Goal: Task Accomplishment & Management: Use online tool/utility

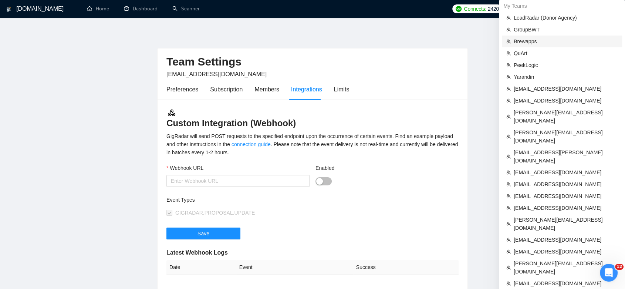
click at [522, 43] on span "Brewapps" at bounding box center [566, 41] width 104 height 8
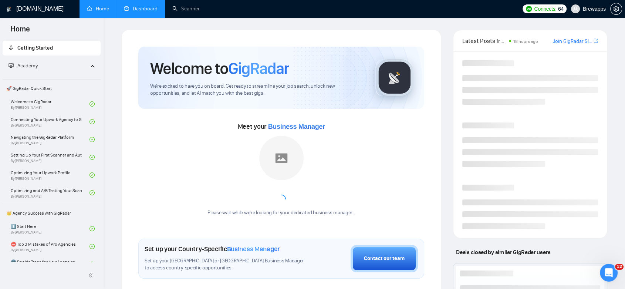
click at [142, 9] on link "Dashboard" at bounding box center [141, 9] width 34 height 6
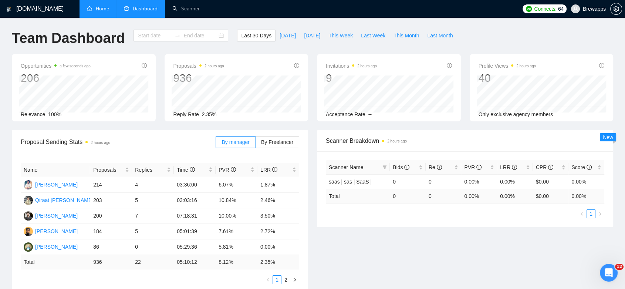
type input "[DATE]"
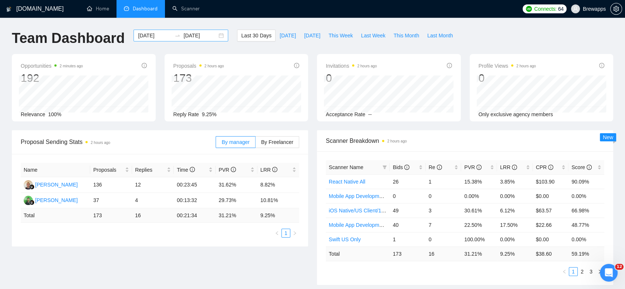
click at [214, 36] on div "[DATE] [DATE]" at bounding box center [181, 36] width 95 height 12
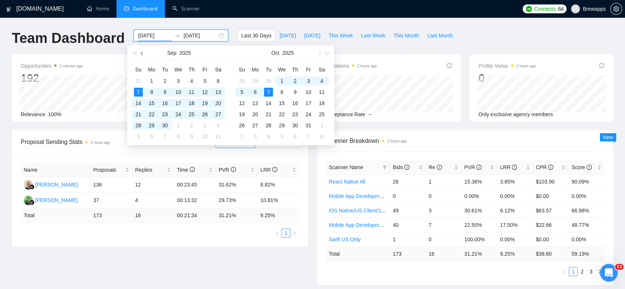
click at [144, 54] on span "button" at bounding box center [143, 53] width 4 height 4
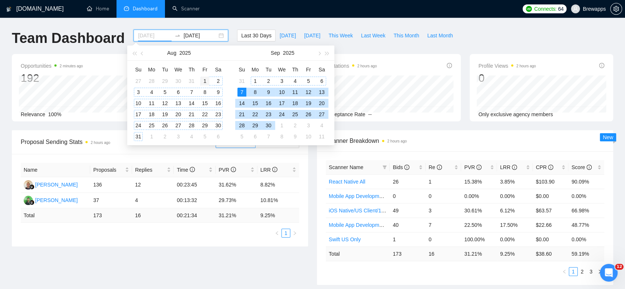
type input "[DATE]"
click at [206, 78] on div "1" at bounding box center [204, 81] width 9 height 9
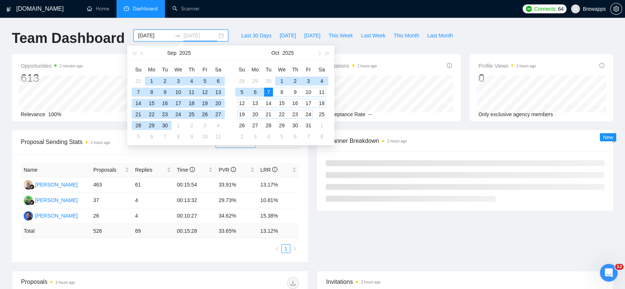
type input "[DATE]"
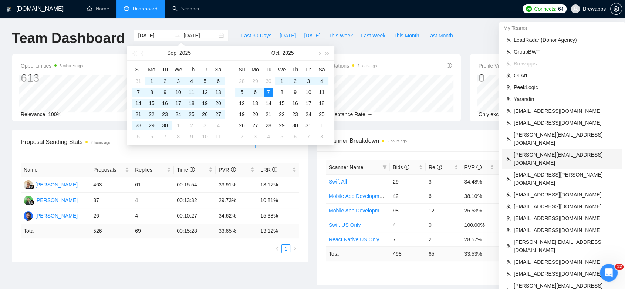
click at [551, 151] on span "[PERSON_NAME][EMAIL_ADDRESS][DOMAIN_NAME]" at bounding box center [566, 159] width 104 height 16
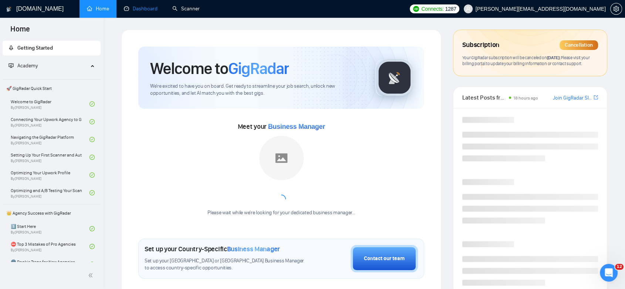
click at [144, 10] on link "Dashboard" at bounding box center [141, 9] width 34 height 6
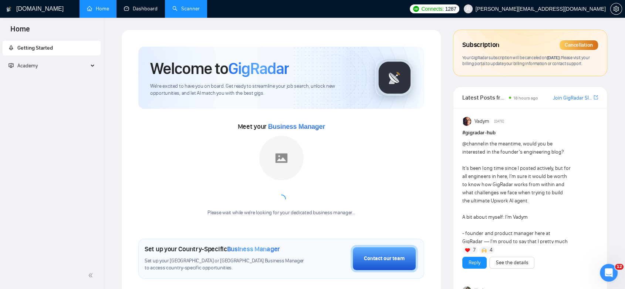
click at [191, 11] on link "Scanner" at bounding box center [185, 9] width 27 height 6
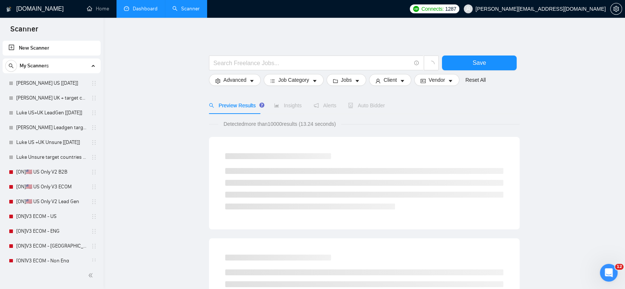
click at [146, 9] on link "Dashboard" at bounding box center [141, 9] width 34 height 6
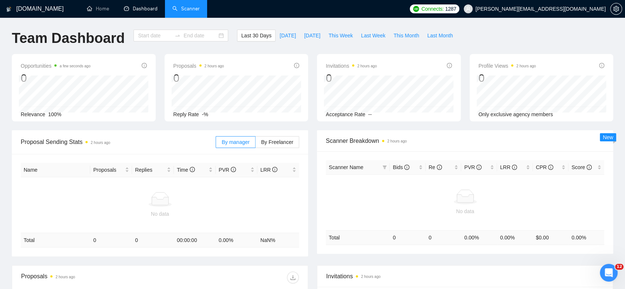
type input "[DATE]"
click at [189, 6] on link "Scanner" at bounding box center [185, 9] width 27 height 6
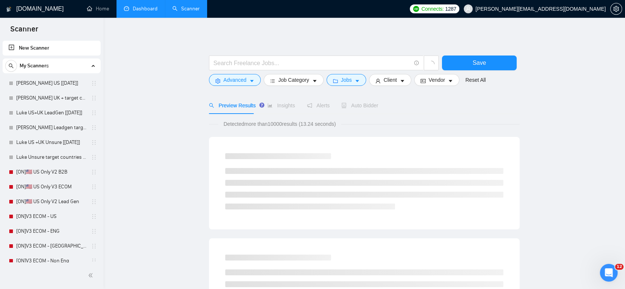
click at [139, 6] on link "Dashboard" at bounding box center [141, 9] width 34 height 6
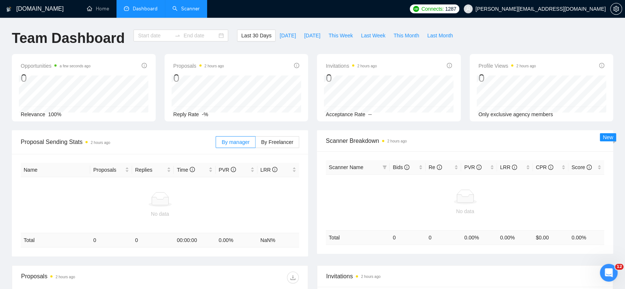
type input "[DATE]"
click at [218, 36] on div "[DATE] [DATE]" at bounding box center [181, 36] width 95 height 12
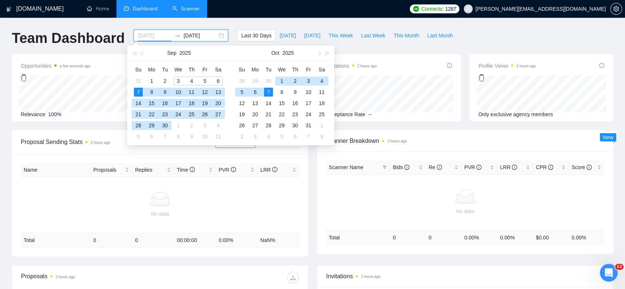
type input "[DATE]"
click at [133, 90] on td "7" at bounding box center [138, 92] width 13 height 11
type input "[DATE]"
click at [265, 94] on div "7" at bounding box center [268, 92] width 9 height 9
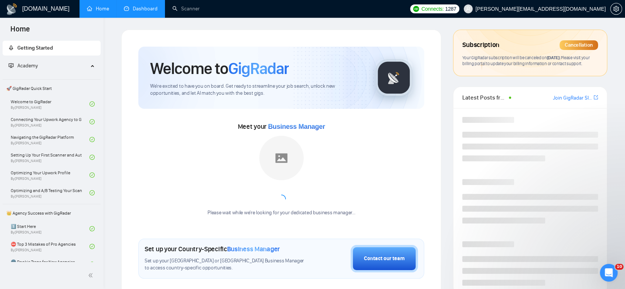
click at [146, 10] on link "Dashboard" at bounding box center [141, 9] width 34 height 6
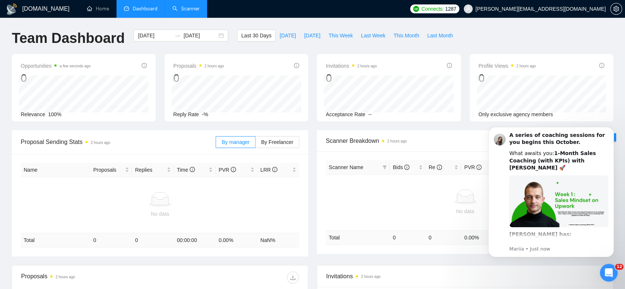
click at [192, 12] on link "Scanner" at bounding box center [185, 9] width 27 height 6
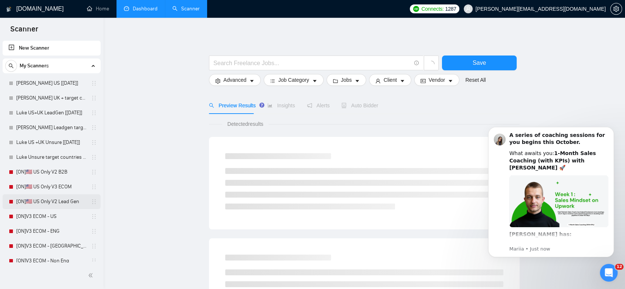
click at [47, 197] on link "[ON]🇺🇸 US Only V2 Lead Gen" at bounding box center [51, 201] width 70 height 15
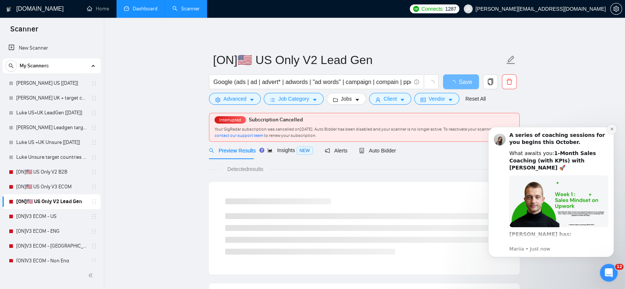
click at [610, 127] on icon "Dismiss notification" at bounding box center [612, 129] width 4 height 4
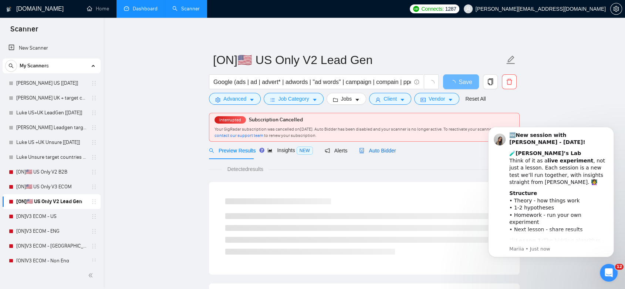
click at [376, 148] on span "Auto Bidder" at bounding box center [377, 151] width 37 height 6
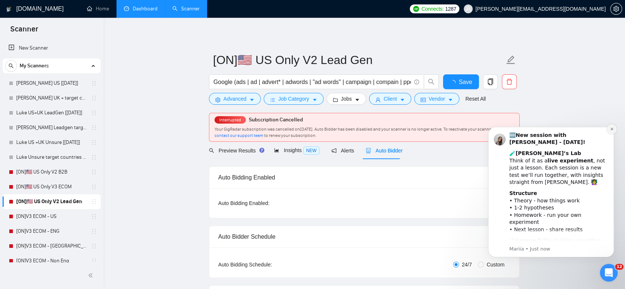
click at [611, 128] on icon "Dismiss notification" at bounding box center [612, 129] width 4 height 4
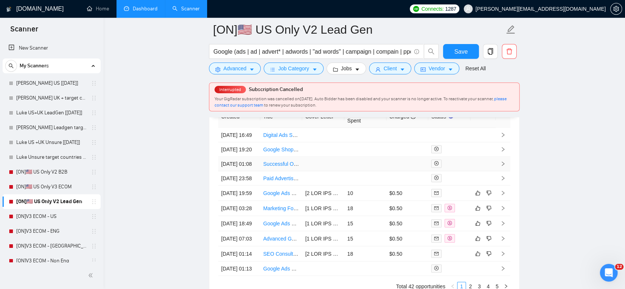
scroll to position [1644, 0]
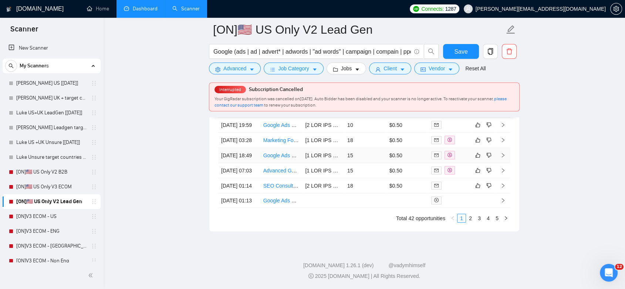
click at [370, 163] on td "15" at bounding box center [365, 155] width 42 height 15
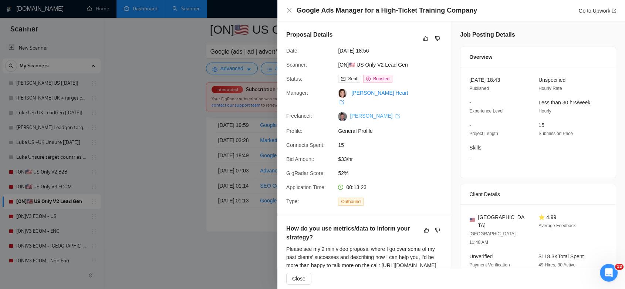
click at [352, 113] on link "[PERSON_NAME]" at bounding box center [375, 116] width 50 height 6
click at [285, 12] on div "Google Ads Manager for a High-Ticket Training Company Go to Upwork" at bounding box center [451, 10] width 348 height 21
click at [289, 10] on icon "close" at bounding box center [289, 10] width 4 height 4
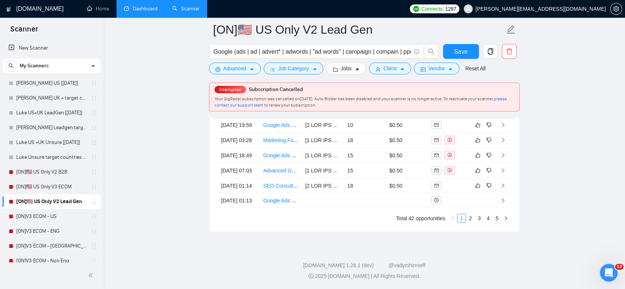
click at [565, 9] on span "[PERSON_NAME][EMAIL_ADDRESS][DOMAIN_NAME]" at bounding box center [541, 9] width 130 height 0
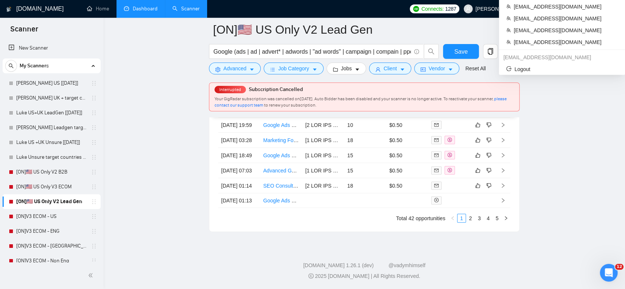
click at [570, 9] on span "[PERSON_NAME][EMAIL_ADDRESS][DOMAIN_NAME]" at bounding box center [541, 9] width 130 height 0
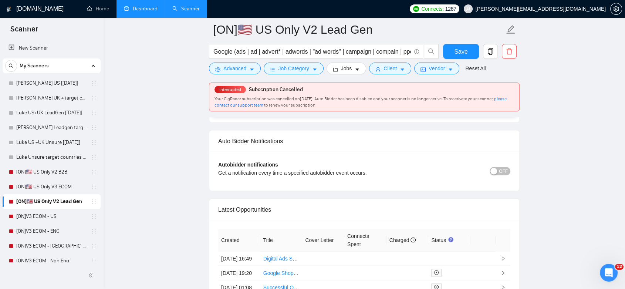
scroll to position [1356, 0]
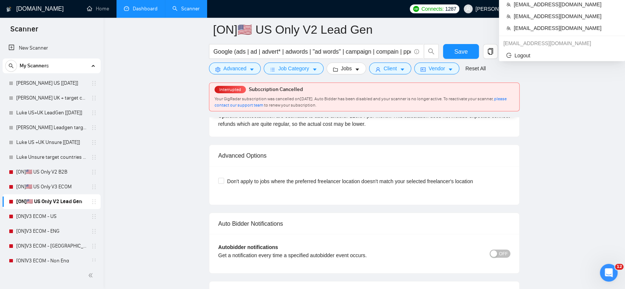
click at [577, 13] on span "[PERSON_NAME][EMAIL_ADDRESS][DOMAIN_NAME]" at bounding box center [534, 9] width 151 height 24
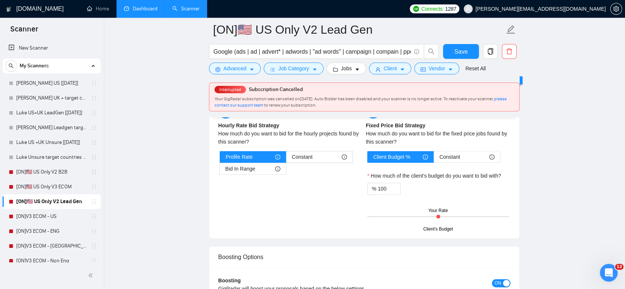
scroll to position [616, 0]
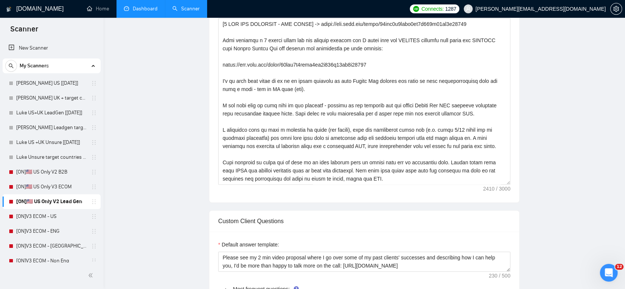
scroll to position [0, 0]
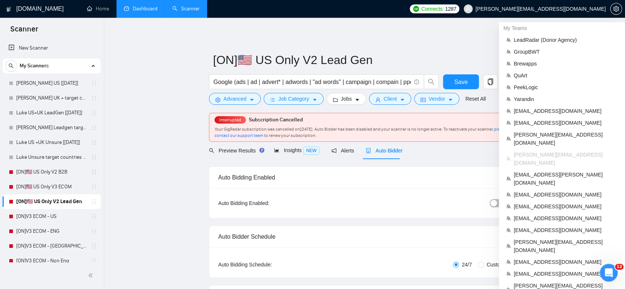
click at [581, 13] on span "[PERSON_NAME][EMAIL_ADDRESS][DOMAIN_NAME]" at bounding box center [534, 9] width 151 height 24
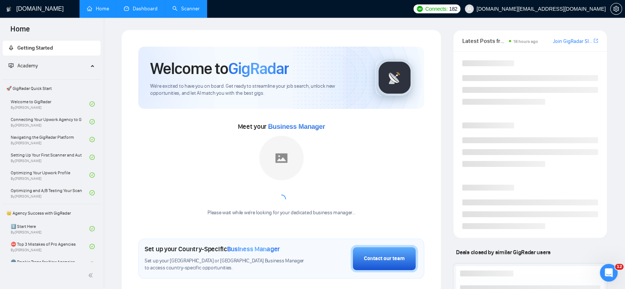
click at [145, 10] on link "Dashboard" at bounding box center [141, 9] width 34 height 6
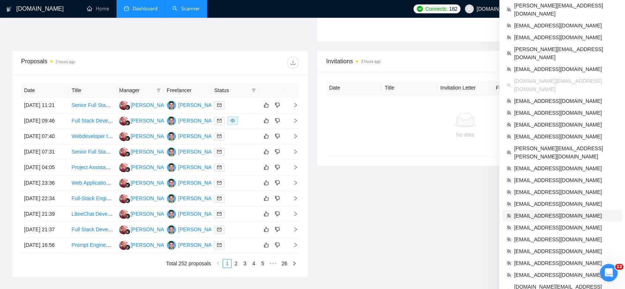
scroll to position [195, 0]
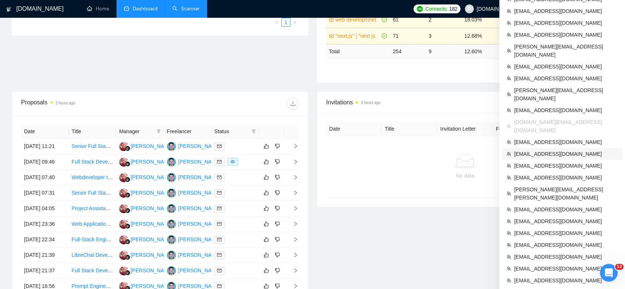
click at [547, 150] on span "[EMAIL_ADDRESS][DOMAIN_NAME]" at bounding box center [566, 154] width 104 height 8
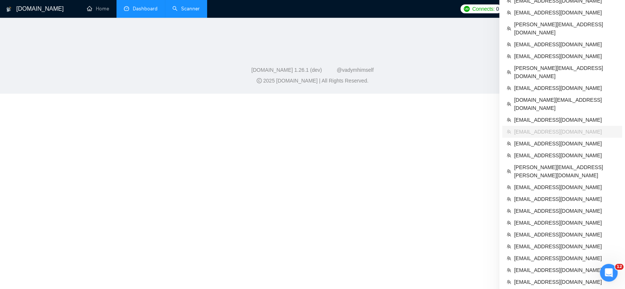
scroll to position [52, 0]
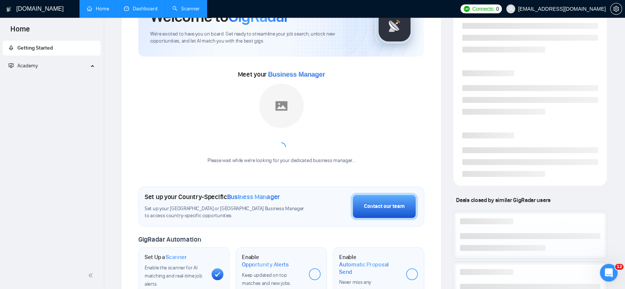
click at [151, 6] on link "Dashboard" at bounding box center [141, 9] width 34 height 6
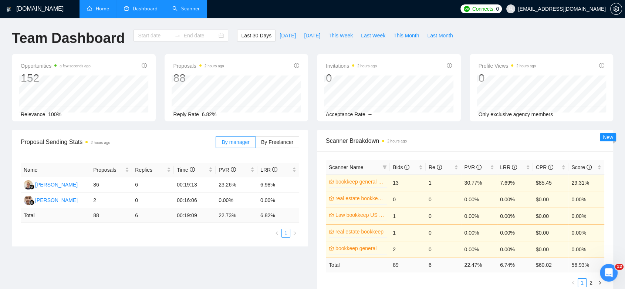
type input "[DATE]"
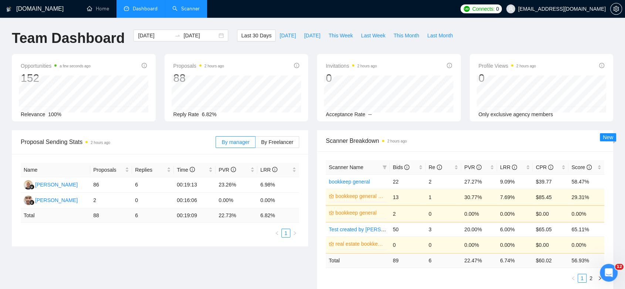
click at [187, 9] on link "Scanner" at bounding box center [185, 9] width 27 height 6
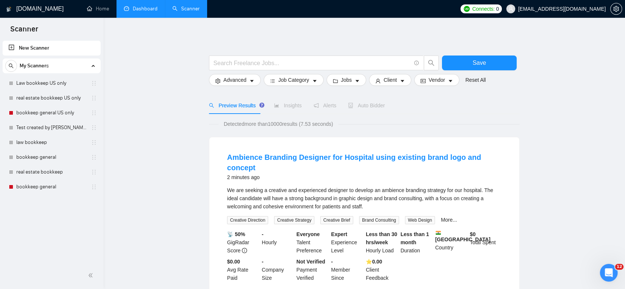
click at [129, 9] on link "Dashboard" at bounding box center [141, 9] width 34 height 6
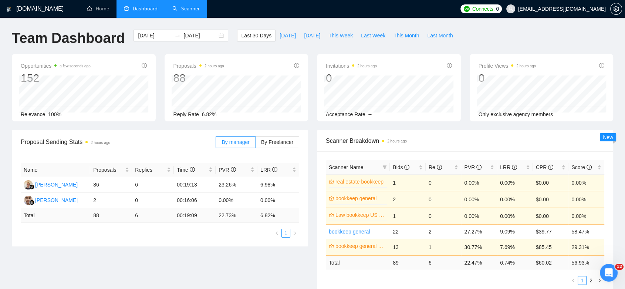
scroll to position [82, 0]
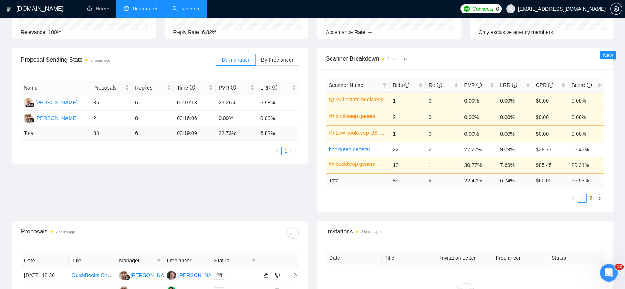
click at [0, 0] on ul "LeadRadar (Donor Agency) GroupBWT Brewapps QuArt PeekLogic [PERSON_NAME] [PERSO…" at bounding box center [0, 0] width 0 height 0
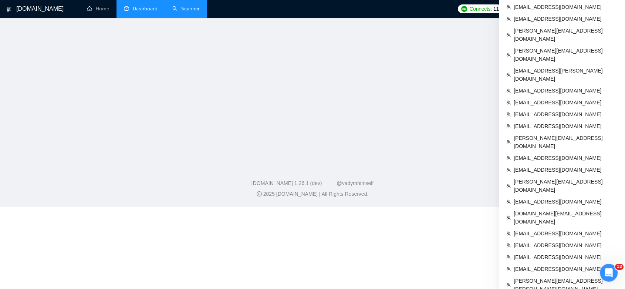
scroll to position [186, 0]
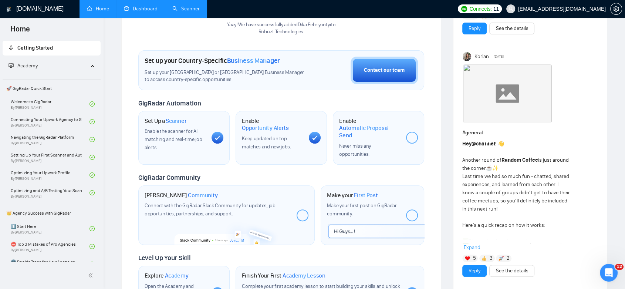
click at [155, 8] on link "Dashboard" at bounding box center [141, 9] width 34 height 6
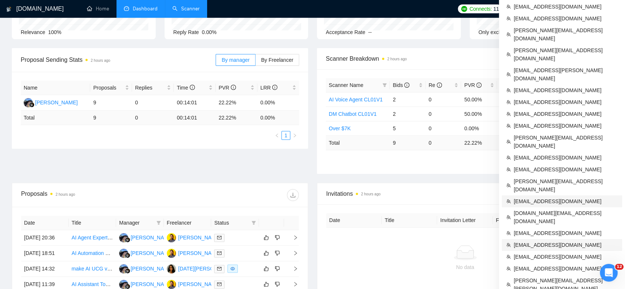
scroll to position [123, 0]
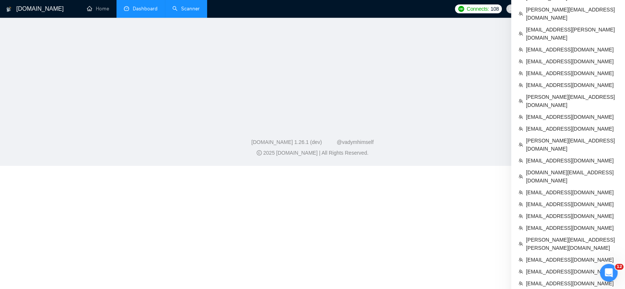
scroll to position [227, 0]
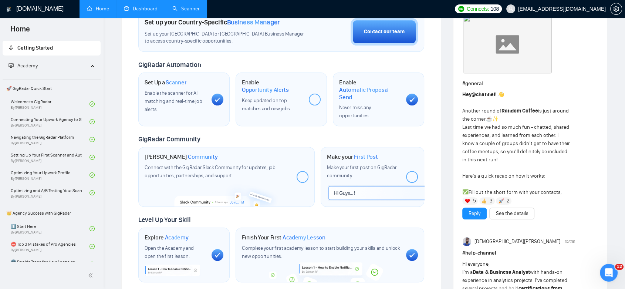
click at [139, 11] on link "Dashboard" at bounding box center [141, 9] width 34 height 6
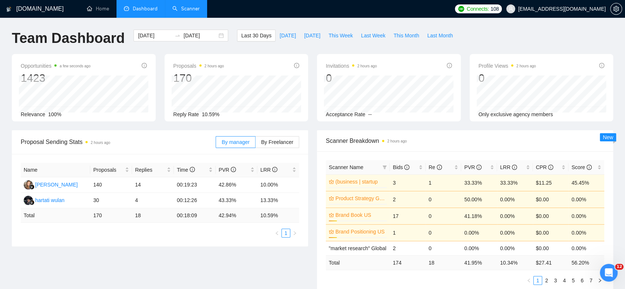
click at [183, 12] on link "Scanner" at bounding box center [185, 9] width 27 height 6
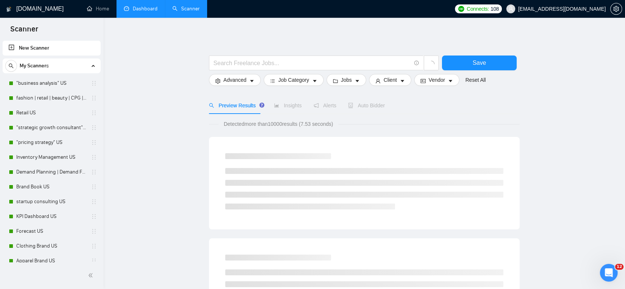
click at [148, 12] on link "Dashboard" at bounding box center [141, 9] width 34 height 6
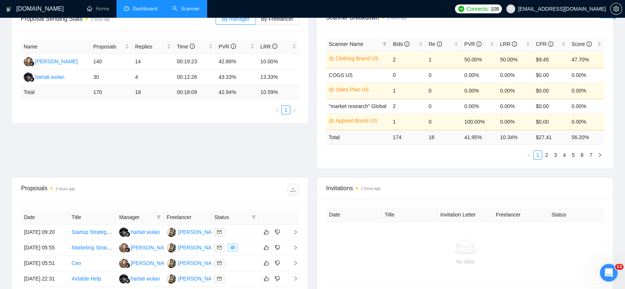
scroll to position [205, 0]
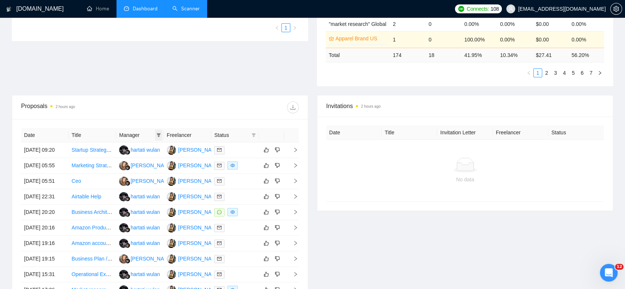
click at [158, 134] on icon "filter" at bounding box center [158, 135] width 4 height 4
click at [255, 135] on icon "filter" at bounding box center [254, 135] width 4 height 4
click at [217, 146] on div "1039498252" at bounding box center [200, 143] width 39 height 16
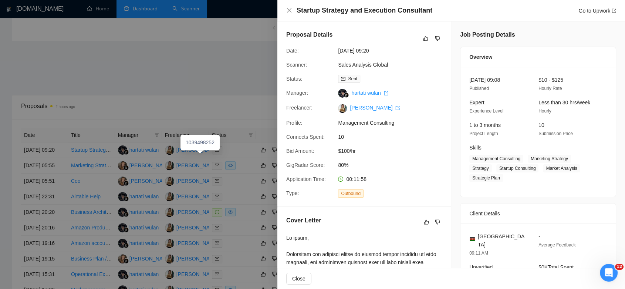
click at [221, 148] on div at bounding box center [312, 144] width 625 height 289
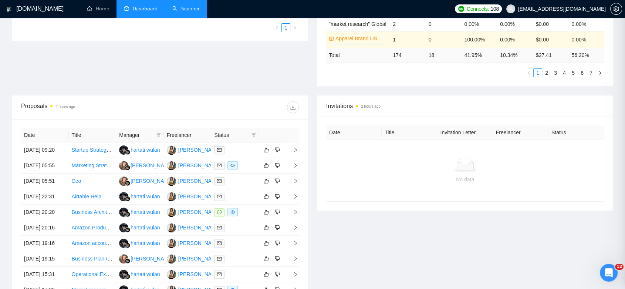
click at [231, 140] on div at bounding box center [312, 144] width 625 height 289
click at [246, 136] on span "Status" at bounding box center [231, 135] width 34 height 8
click at [254, 135] on icon "filter" at bounding box center [254, 135] width 4 height 4
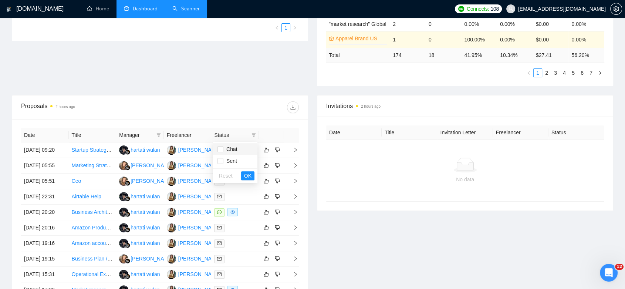
click at [225, 148] on span "Chat" at bounding box center [230, 149] width 14 height 6
checkbox input "true"
click at [243, 173] on button "OK" at bounding box center [247, 175] width 13 height 9
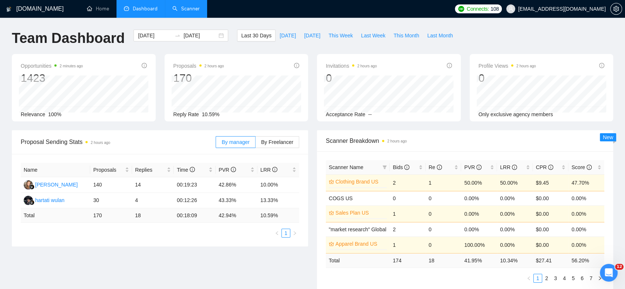
scroll to position [205, 0]
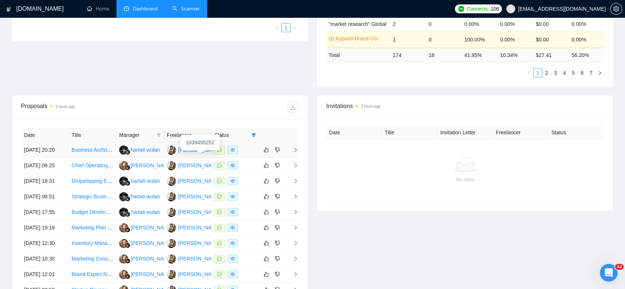
click at [196, 149] on div "1039498252" at bounding box center [200, 143] width 39 height 16
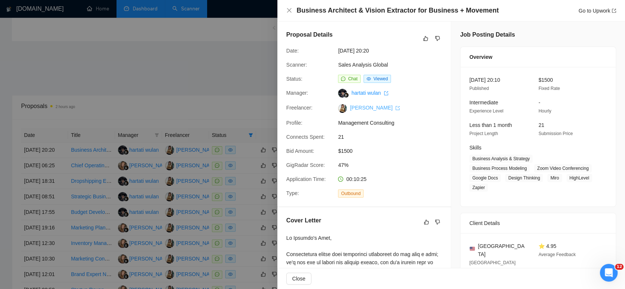
click at [370, 106] on link "[PERSON_NAME]" at bounding box center [375, 108] width 50 height 6
click at [199, 94] on div at bounding box center [312, 144] width 625 height 289
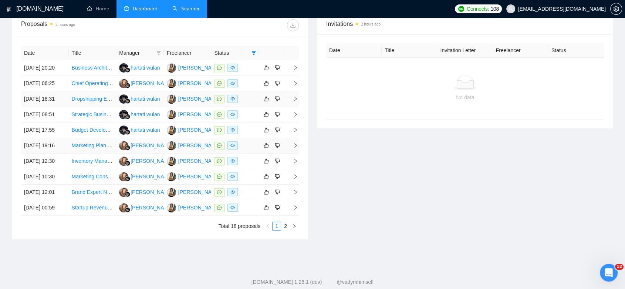
scroll to position [373, 0]
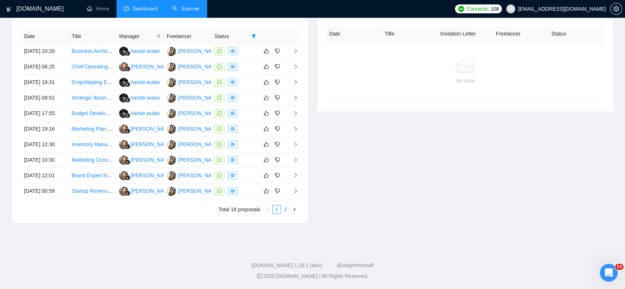
click at [288, 209] on link "2" at bounding box center [285, 209] width 8 height 8
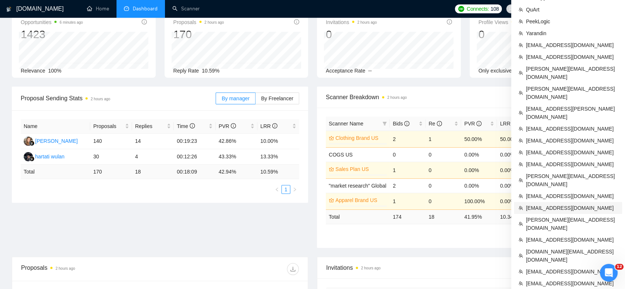
scroll to position [126, 0]
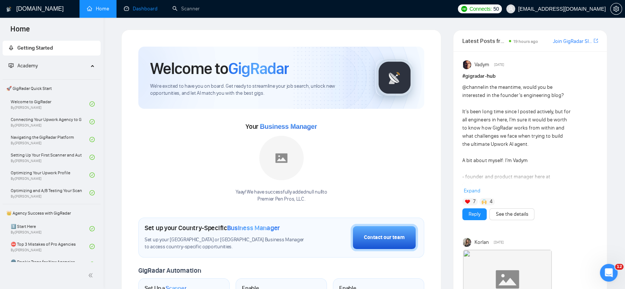
click at [139, 12] on link "Dashboard" at bounding box center [141, 9] width 34 height 6
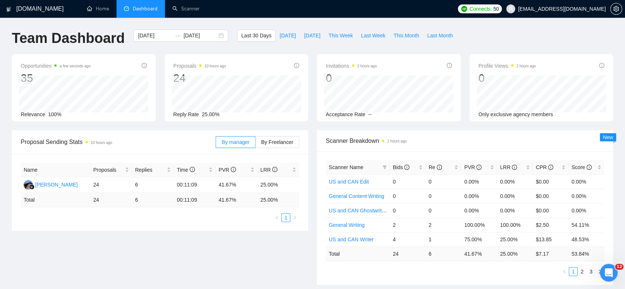
scroll to position [164, 0]
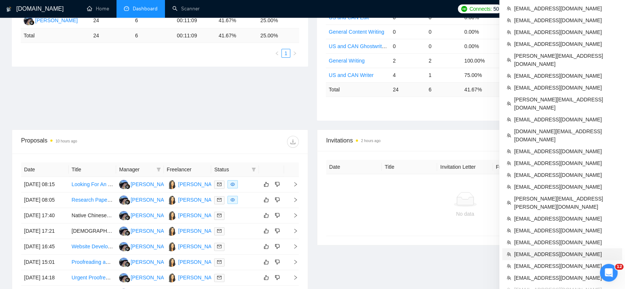
click at [548, 250] on span "[EMAIL_ADDRESS][DOMAIN_NAME]" at bounding box center [566, 254] width 104 height 8
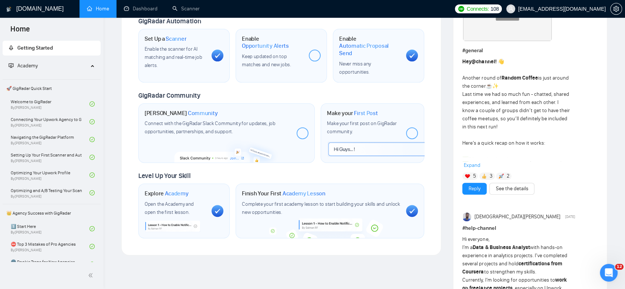
scroll to position [62, 0]
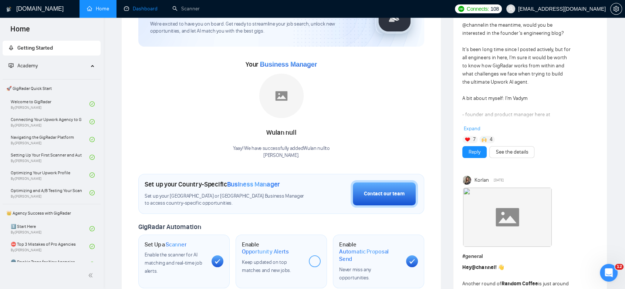
click at [140, 6] on link "Dashboard" at bounding box center [141, 9] width 34 height 6
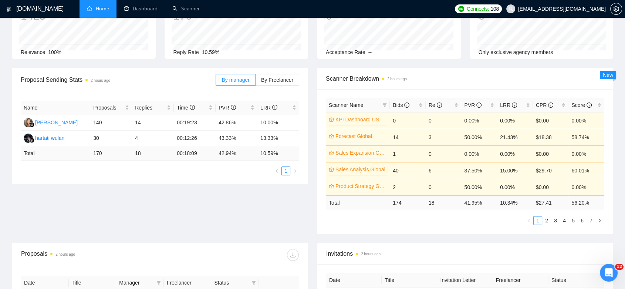
type input "[DATE]"
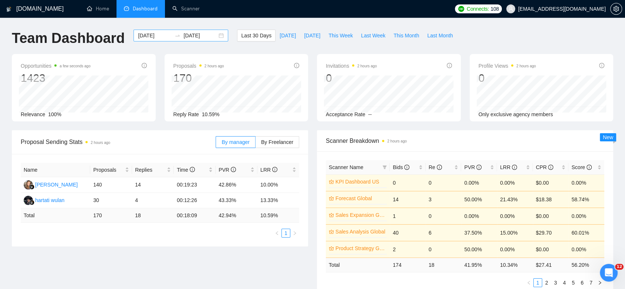
click at [212, 36] on div "[DATE] [DATE]" at bounding box center [181, 36] width 95 height 12
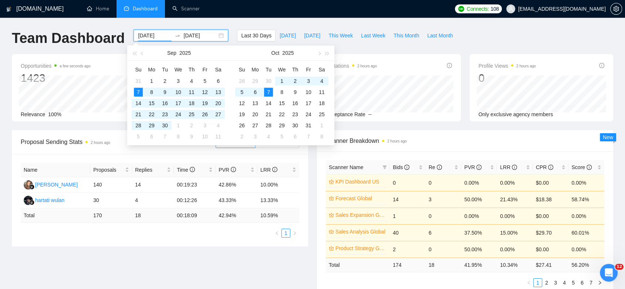
click at [216, 36] on div "[DATE] [DATE]" at bounding box center [181, 36] width 95 height 12
click at [143, 52] on span "button" at bounding box center [143, 53] width 4 height 4
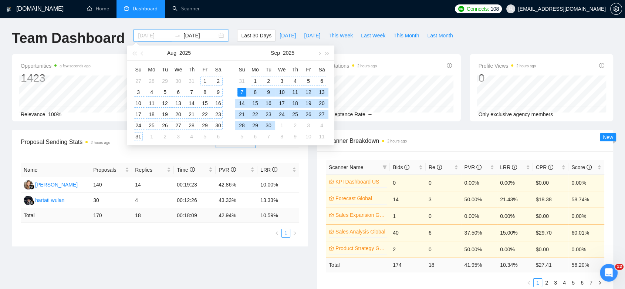
type input "[DATE]"
click at [205, 80] on div "1" at bounding box center [204, 81] width 9 height 9
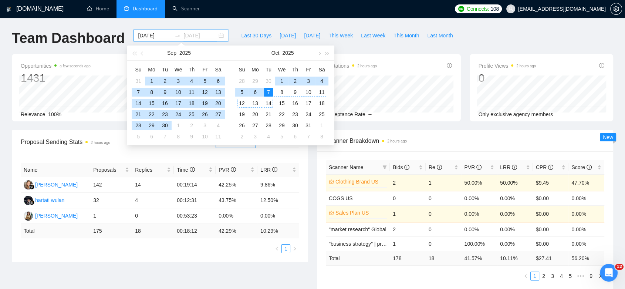
type input "[DATE]"
click at [270, 93] on div "7" at bounding box center [268, 92] width 9 height 9
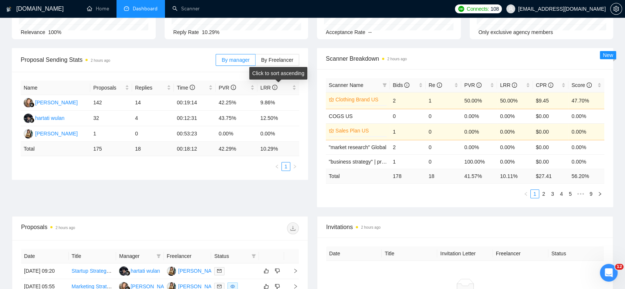
scroll to position [164, 0]
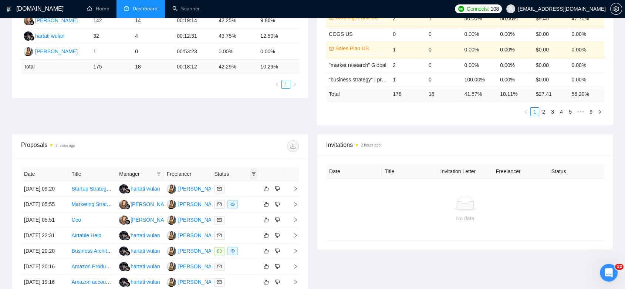
click at [254, 173] on icon "filter" at bounding box center [254, 174] width 4 height 4
click at [239, 189] on span "Chat" at bounding box center [235, 188] width 36 height 8
checkbox input "true"
click at [249, 212] on span "OK" at bounding box center [247, 214] width 7 height 8
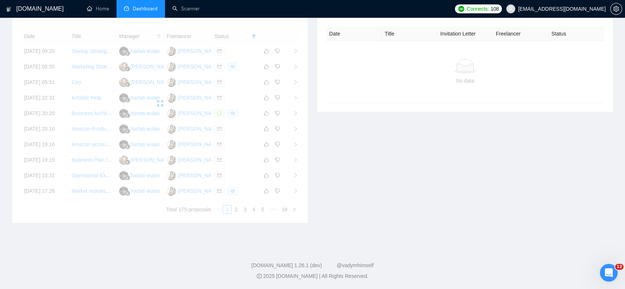
scroll to position [370, 0]
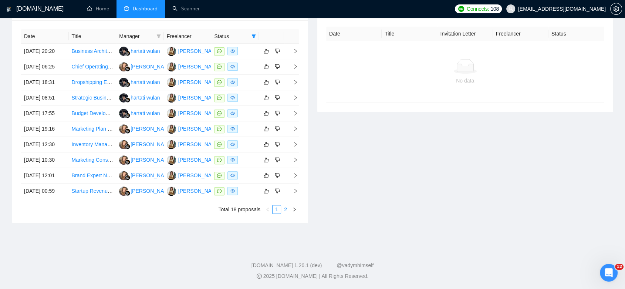
click at [287, 212] on link "2" at bounding box center [285, 209] width 8 height 8
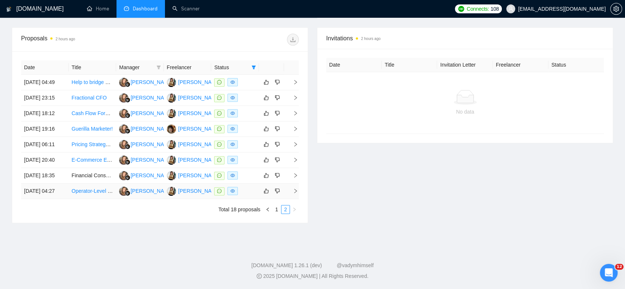
scroll to position [284, 0]
click at [274, 213] on link "1" at bounding box center [277, 209] width 8 height 8
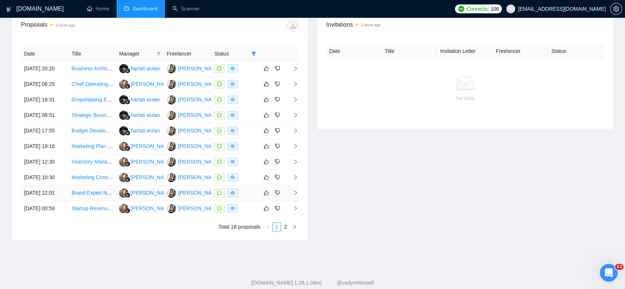
scroll to position [367, 0]
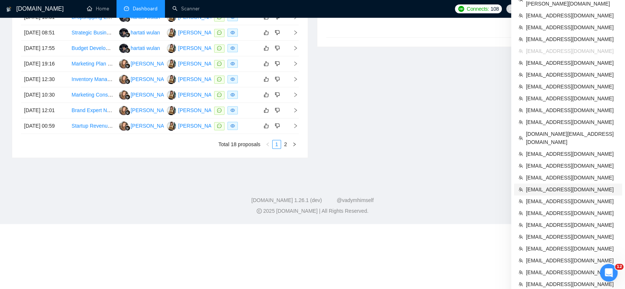
click at [597, 185] on span "[EMAIL_ADDRESS][DOMAIN_NAME]" at bounding box center [572, 189] width 92 height 8
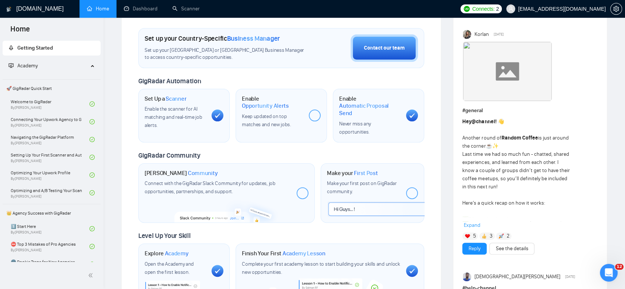
scroll to position [85, 0]
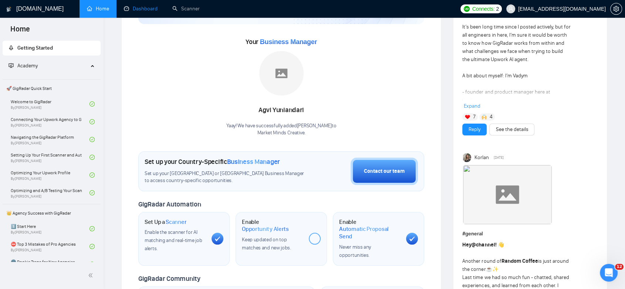
click at [144, 7] on link "Dashboard" at bounding box center [141, 9] width 34 height 6
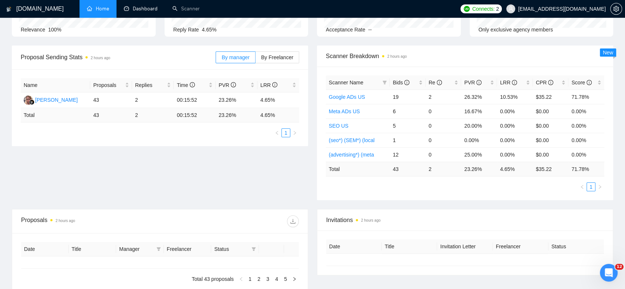
type input "[DATE]"
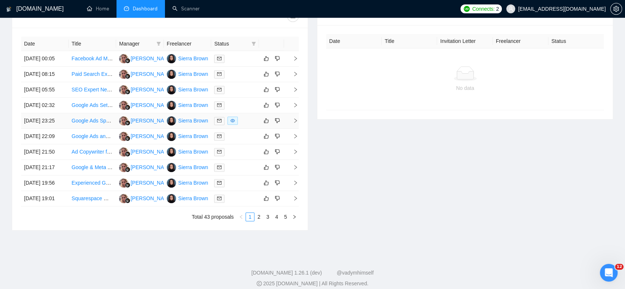
scroll to position [331, 0]
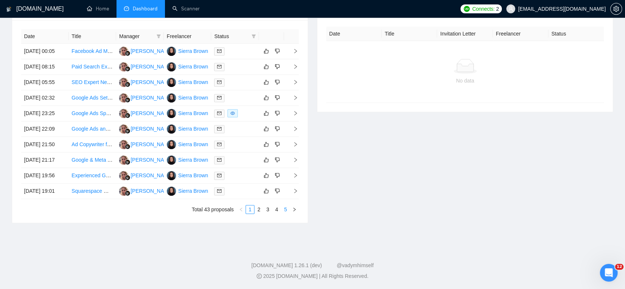
click at [286, 213] on link "5" at bounding box center [285, 209] width 8 height 8
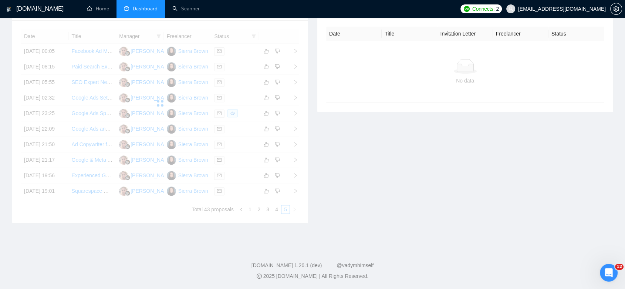
scroll to position [167, 0]
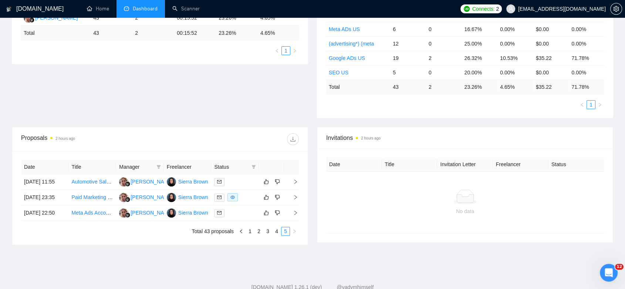
click at [233, 167] on span "Status" at bounding box center [231, 167] width 34 height 8
click at [231, 164] on span "Status" at bounding box center [231, 167] width 34 height 8
click at [253, 165] on icon "filter" at bounding box center [254, 167] width 4 height 4
click at [220, 181] on input "checkbox" at bounding box center [220, 181] width 6 height 6
checkbox input "true"
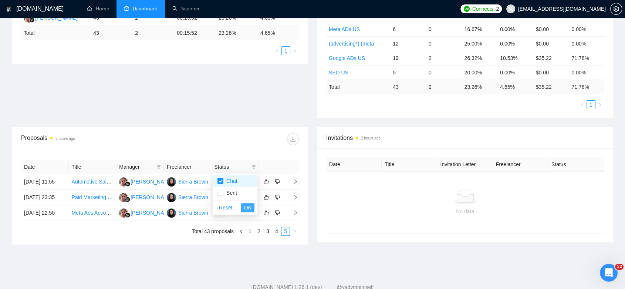
click at [253, 207] on button "OK" at bounding box center [247, 207] width 13 height 9
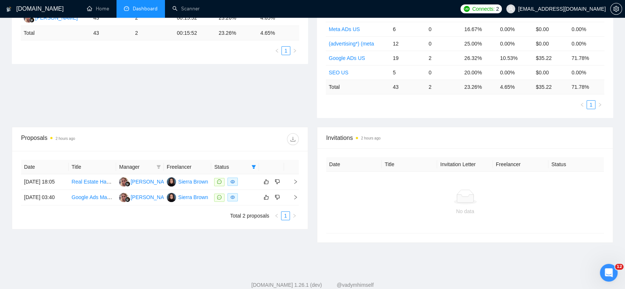
scroll to position [126, 0]
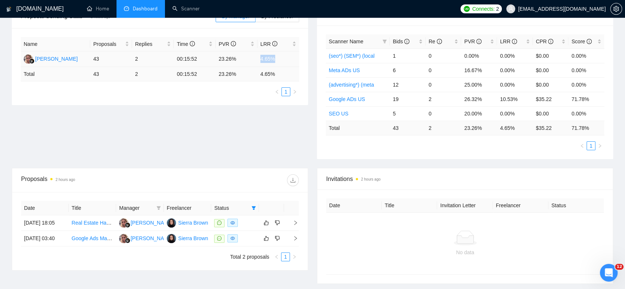
drag, startPoint x: 260, startPoint y: 62, endPoint x: 253, endPoint y: 62, distance: 7.8
click at [253, 62] on tr "[PERSON_NAME] 43 2 00:15:52 23.26% 4.65%" at bounding box center [160, 59] width 279 height 16
copy tr "4.65%"
drag, startPoint x: 217, startPoint y: 58, endPoint x: 238, endPoint y: 59, distance: 21.1
click at [238, 59] on td "23.26%" at bounding box center [237, 59] width 42 height 16
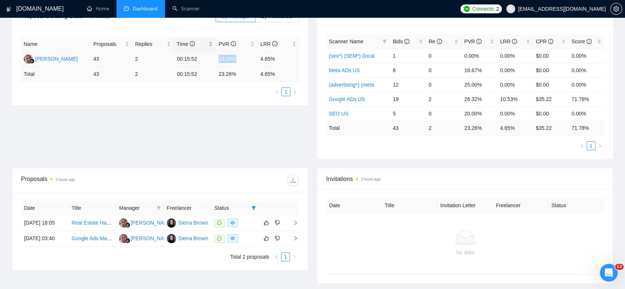
copy td "23.26%"
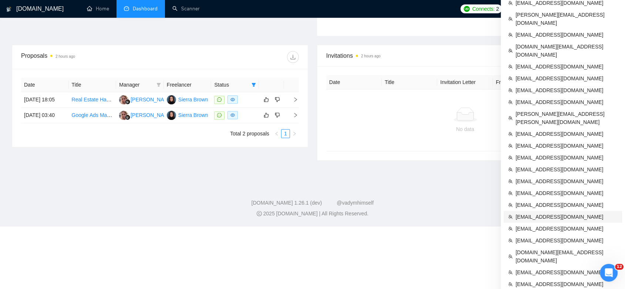
scroll to position [290, 0]
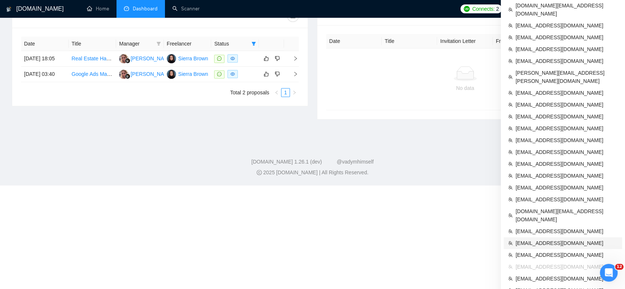
click at [544, 239] on span "[EMAIL_ADDRESS][DOMAIN_NAME]" at bounding box center [567, 243] width 102 height 8
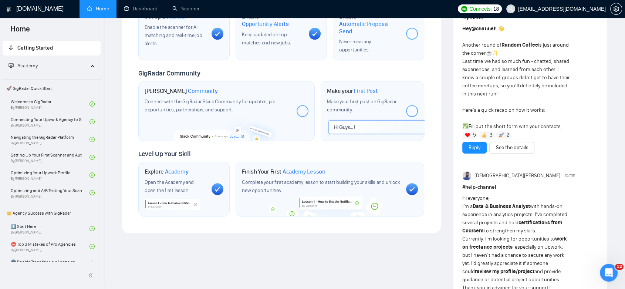
scroll to position [331, 0]
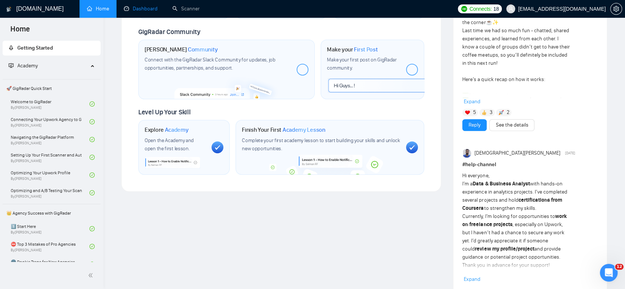
click at [141, 12] on link "Dashboard" at bounding box center [141, 9] width 34 height 6
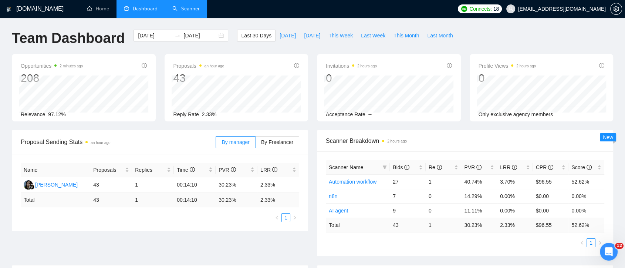
click at [188, 12] on link "Scanner" at bounding box center [185, 9] width 27 height 6
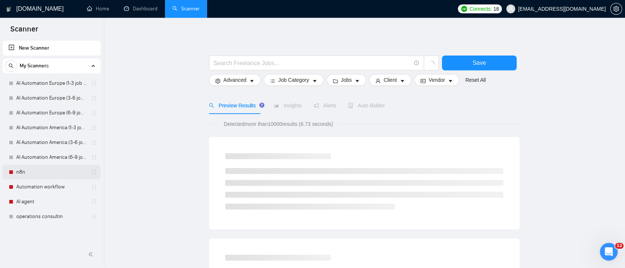
click at [30, 166] on link "n8n" at bounding box center [51, 172] width 70 height 15
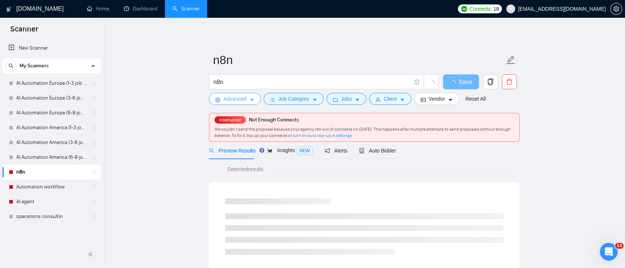
click at [245, 100] on span "Advanced" at bounding box center [234, 99] width 23 height 8
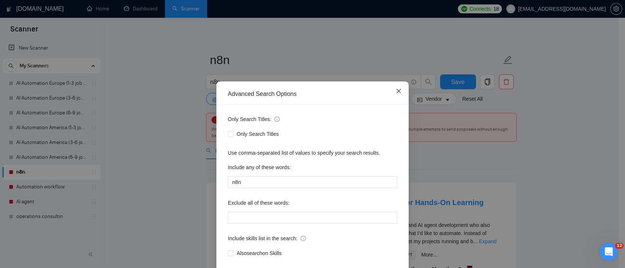
click at [394, 94] on span "Close" at bounding box center [399, 91] width 20 height 20
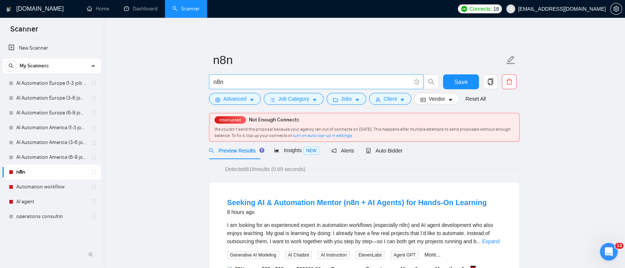
click at [233, 83] on input "n8n" at bounding box center [312, 81] width 198 height 9
click at [250, 99] on icon "caret-down" at bounding box center [251, 99] width 5 height 5
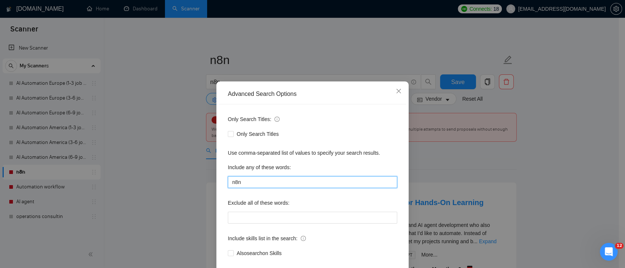
drag, startPoint x: 249, startPoint y: 183, endPoint x: 226, endPoint y: 182, distance: 22.9
click at [228, 182] on input "n8n" at bounding box center [312, 182] width 169 height 12
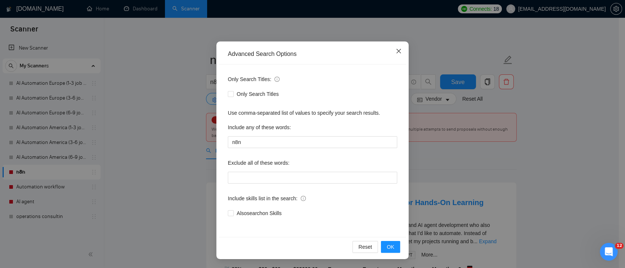
click at [402, 50] on span "Close" at bounding box center [399, 51] width 20 height 20
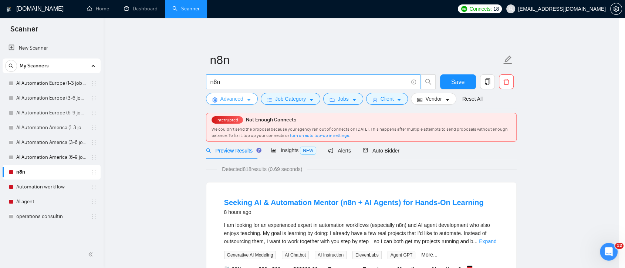
scroll to position [0, 0]
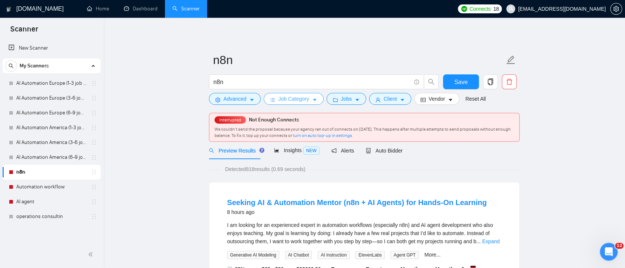
click at [304, 96] on span "Job Category" at bounding box center [293, 99] width 31 height 8
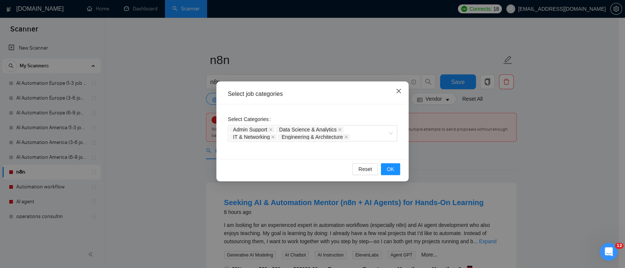
click at [397, 91] on icon "close" at bounding box center [399, 91] width 6 height 6
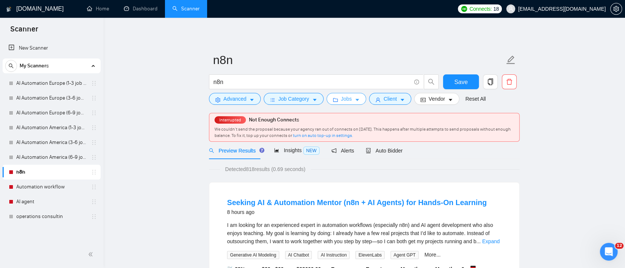
click at [355, 98] on icon "caret-down" at bounding box center [357, 99] width 5 height 5
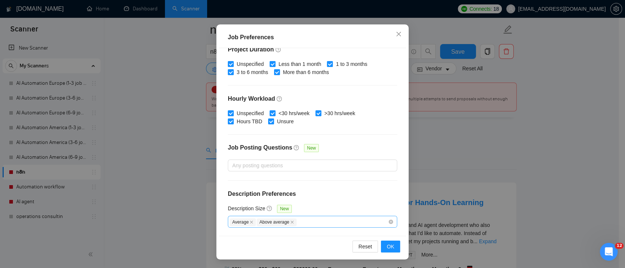
scroll to position [82, 0]
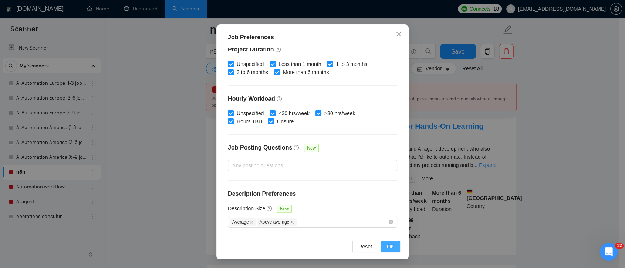
click at [387, 243] on span "OK" at bounding box center [390, 246] width 7 height 8
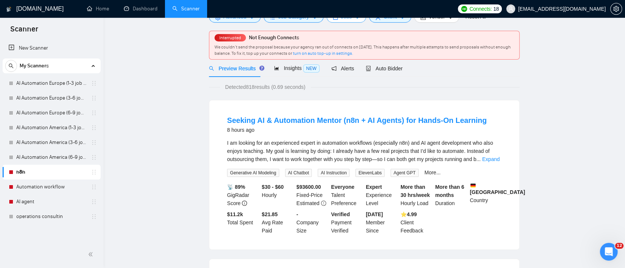
scroll to position [0, 0]
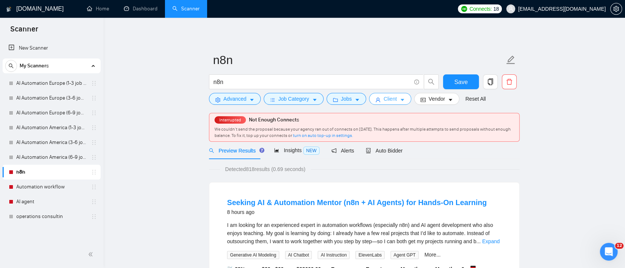
click at [400, 101] on icon "caret-down" at bounding box center [402, 99] width 5 height 5
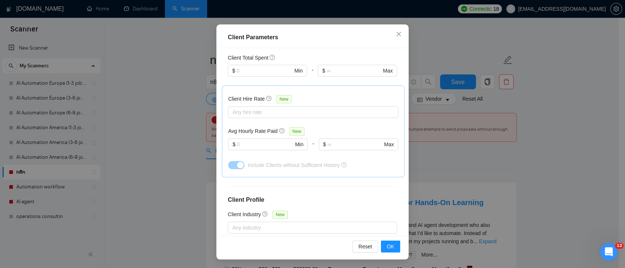
scroll to position [272, 0]
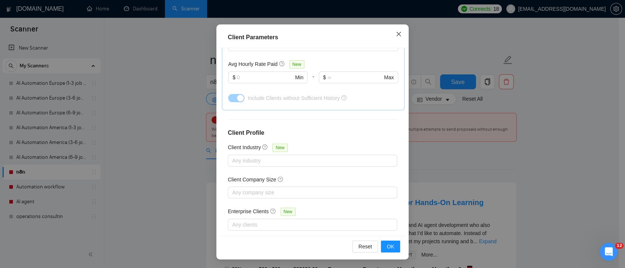
click at [397, 33] on icon "close" at bounding box center [399, 34] width 4 height 4
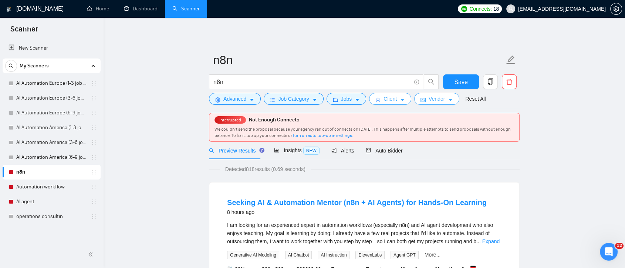
scroll to position [0, 0]
click at [441, 100] on span "Vendor" at bounding box center [437, 99] width 16 height 8
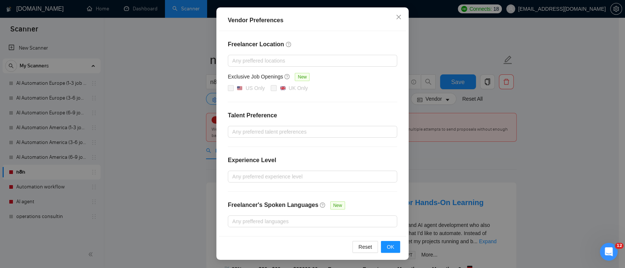
click at [547, 144] on div "Vendor Preferences Freelancer Location Any preffered locations Exclusive Job Op…" at bounding box center [312, 134] width 625 height 268
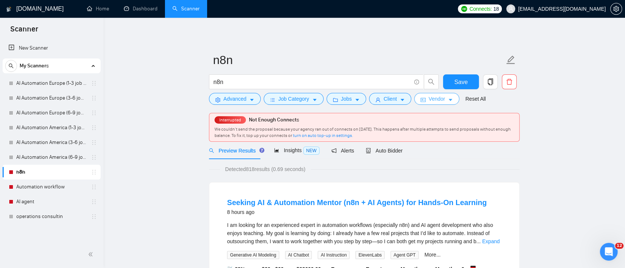
scroll to position [41, 0]
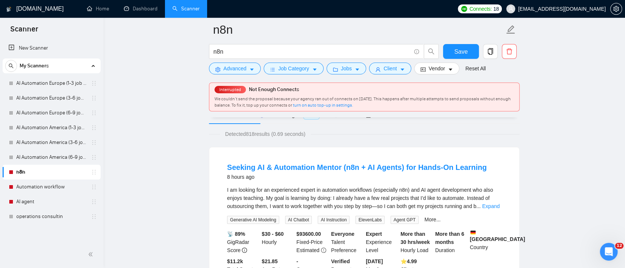
click at [388, 108] on div "We couldn’t send the proposal because your agency ran out of connects on [DATE]…" at bounding box center [365, 102] width 300 height 13
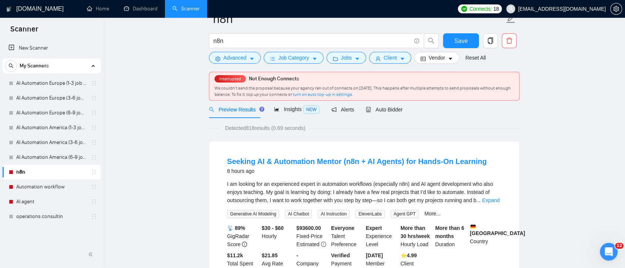
scroll to position [0, 0]
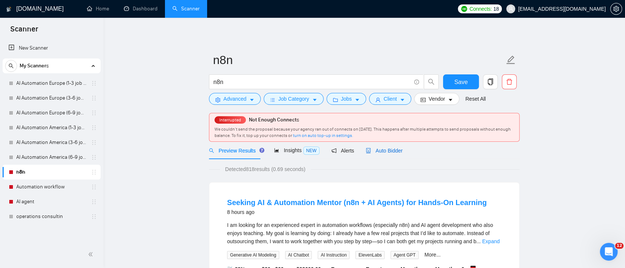
click at [385, 152] on span "Auto Bidder" at bounding box center [384, 151] width 37 height 6
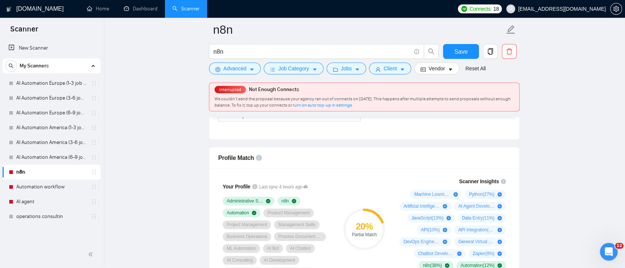
scroll to position [370, 0]
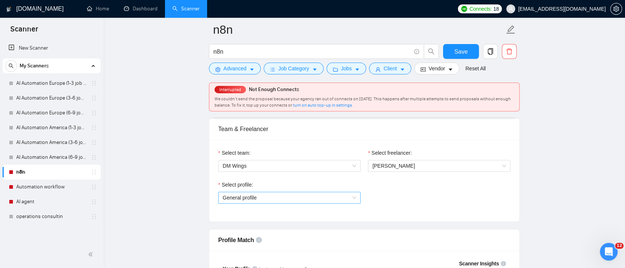
click at [354, 198] on span "General profile" at bounding box center [290, 197] width 134 height 11
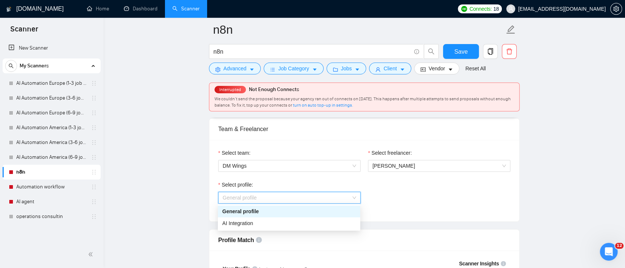
click at [391, 194] on div "Select profile: General profile" at bounding box center [365, 197] width 300 height 32
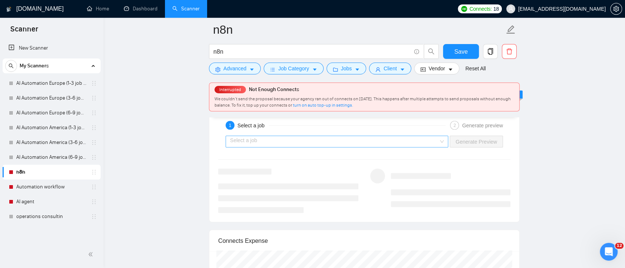
scroll to position [1356, 0]
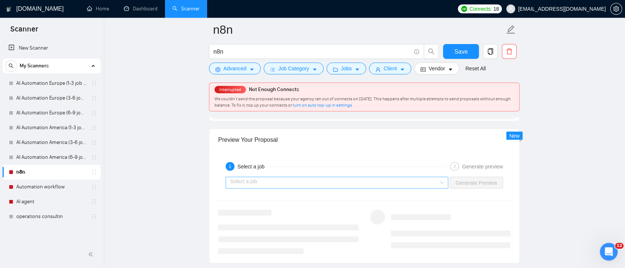
click at [441, 182] on div "Select a job" at bounding box center [337, 182] width 223 height 12
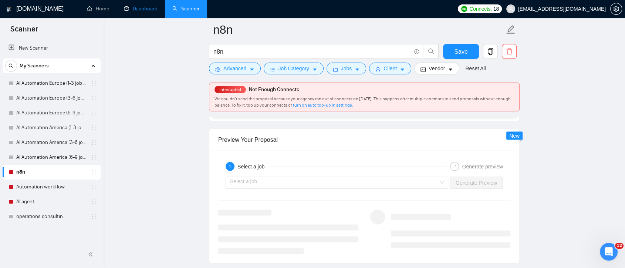
click at [144, 7] on link "Dashboard" at bounding box center [141, 9] width 34 height 6
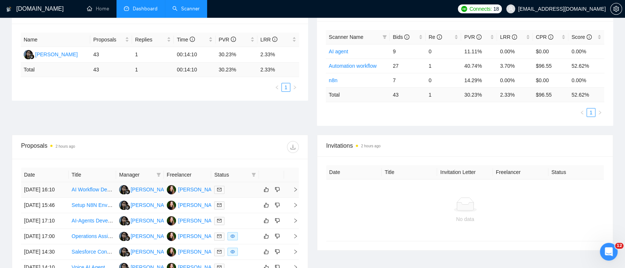
scroll to position [146, 0]
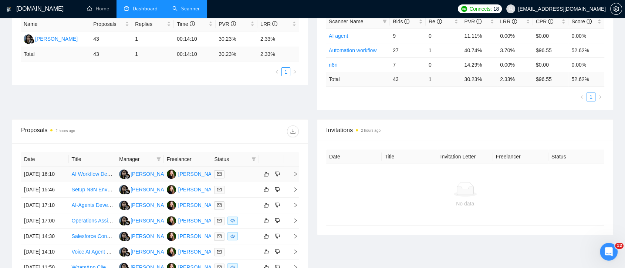
click at [186, 182] on td "[PERSON_NAME]" at bounding box center [188, 174] width 48 height 16
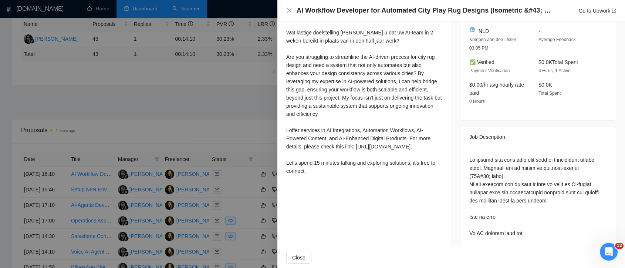
scroll to position [164, 0]
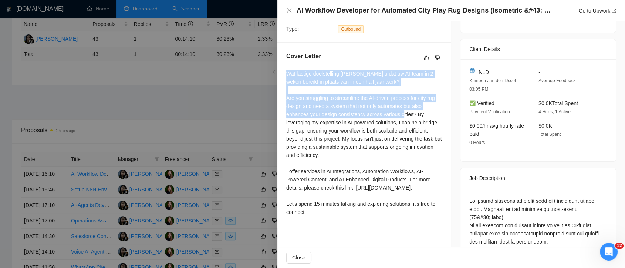
drag, startPoint x: 287, startPoint y: 81, endPoint x: 426, endPoint y: 122, distance: 145.3
click at [426, 122] on div "Wat lastige doelstelling [PERSON_NAME] u dat uw AI-team in 2 weken bereikt in p…" at bounding box center [364, 143] width 156 height 146
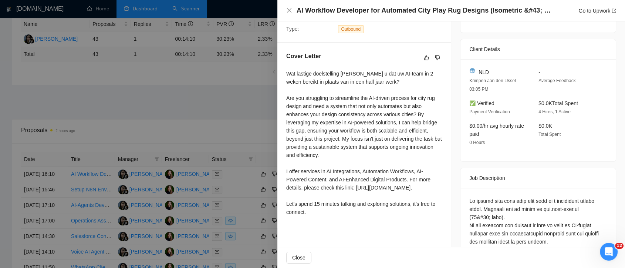
click at [264, 105] on div at bounding box center [312, 134] width 625 height 268
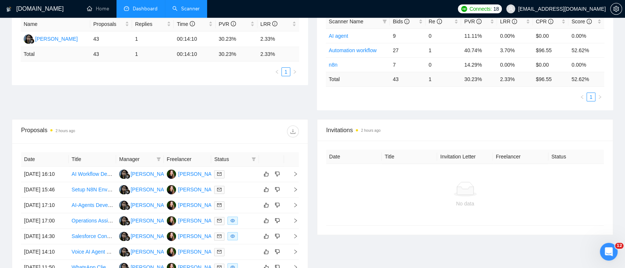
click at [185, 6] on link "Scanner" at bounding box center [185, 9] width 27 height 6
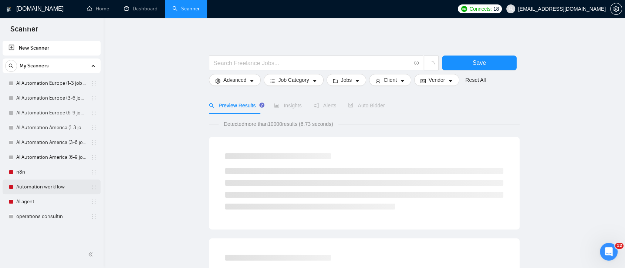
click at [51, 187] on link "Automation workflow" at bounding box center [51, 186] width 70 height 15
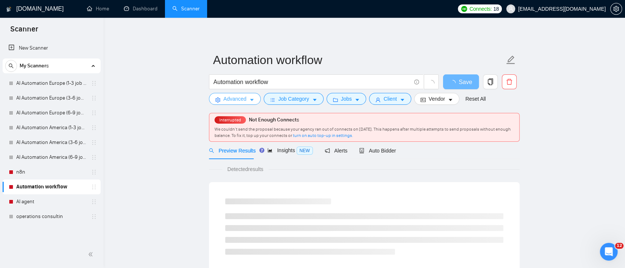
click at [246, 100] on button "Advanced" at bounding box center [235, 99] width 52 height 12
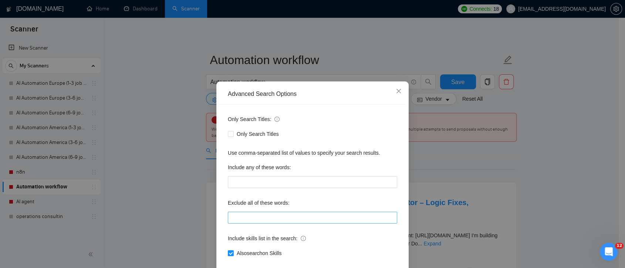
scroll to position [40, 0]
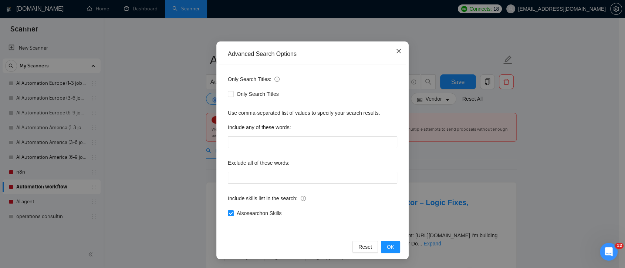
click at [396, 53] on icon "close" at bounding box center [399, 51] width 6 height 6
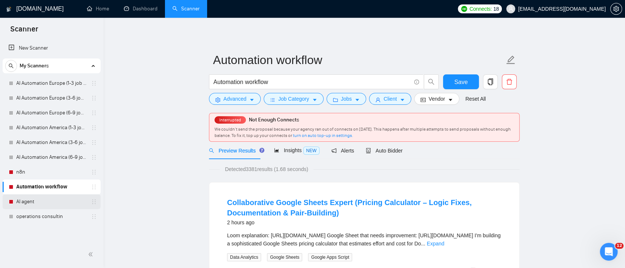
click at [28, 203] on link "AI agent" at bounding box center [51, 201] width 70 height 15
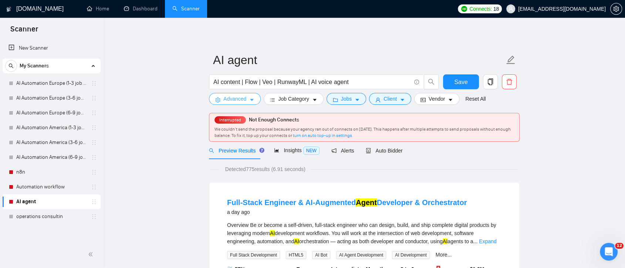
click at [251, 99] on icon "caret-down" at bounding box center [252, 100] width 4 height 2
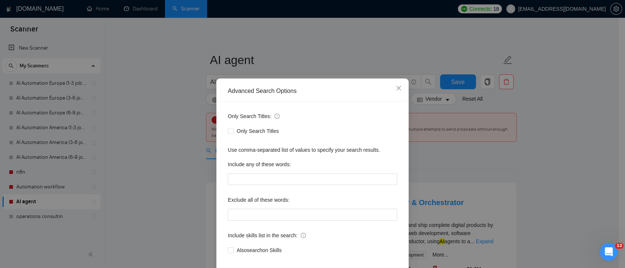
click at [340, 54] on div "Advanced Search Options Only Search Titles: Only Search Titles Use comma-separa…" at bounding box center [312, 134] width 625 height 268
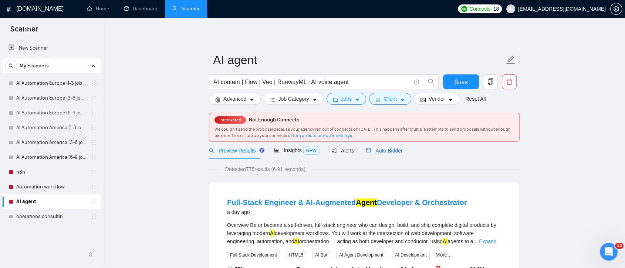
click at [386, 153] on span "Auto Bidder" at bounding box center [384, 151] width 37 height 6
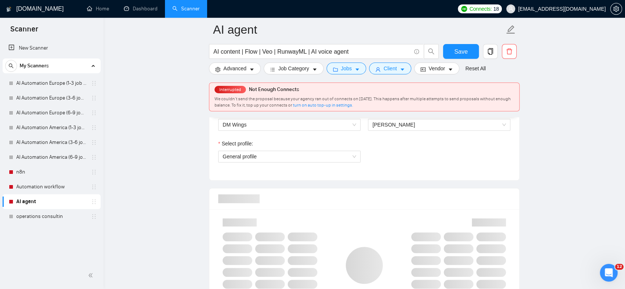
scroll to position [452, 0]
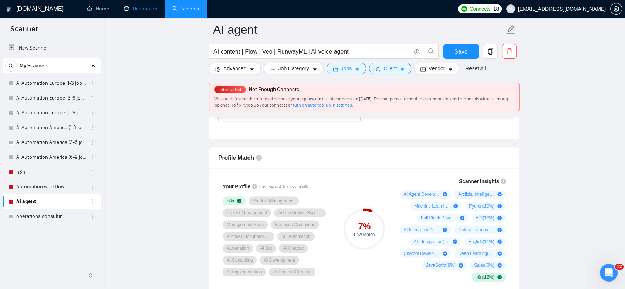
click at [139, 12] on link "Dashboard" at bounding box center [141, 9] width 34 height 6
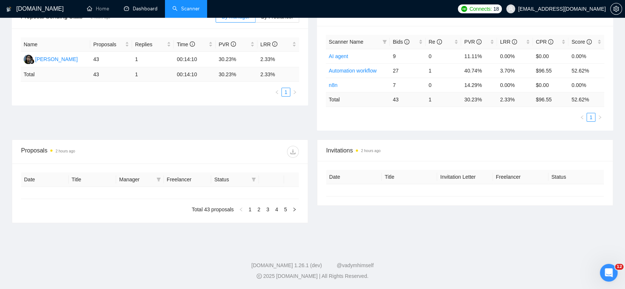
type input "[DATE]"
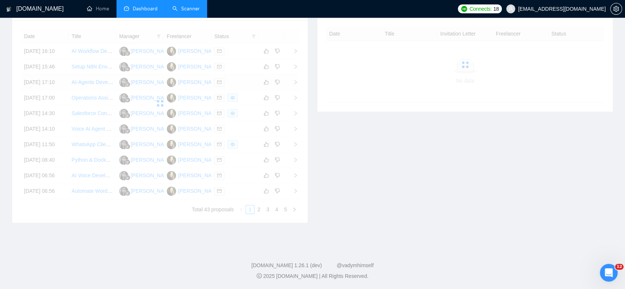
scroll to position [124, 0]
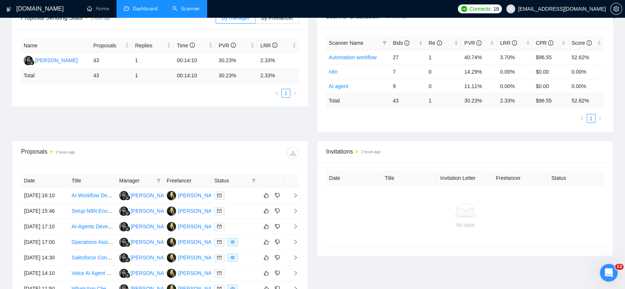
click at [246, 181] on span "Status" at bounding box center [231, 180] width 34 height 8
click at [253, 181] on icon "filter" at bounding box center [254, 180] width 4 height 4
click at [227, 194] on span "Chat" at bounding box center [230, 194] width 14 height 6
checkbox input "true"
click at [249, 222] on span "OK" at bounding box center [247, 221] width 7 height 8
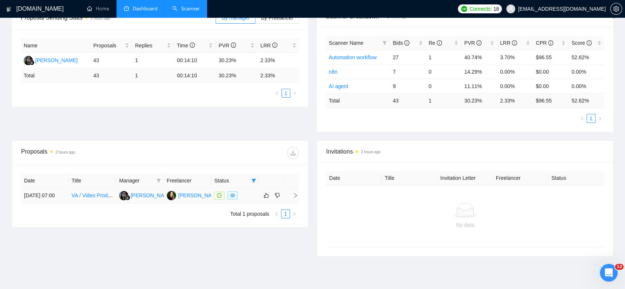
scroll to position [157, 0]
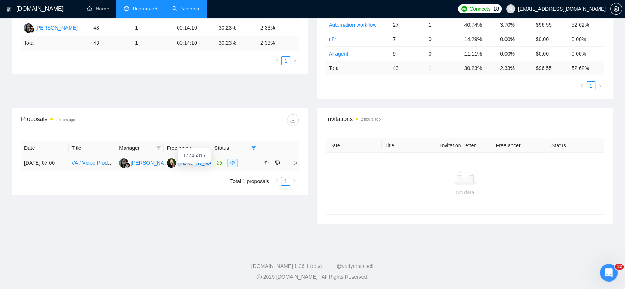
click at [192, 167] on div "[PERSON_NAME]" at bounding box center [199, 163] width 43 height 8
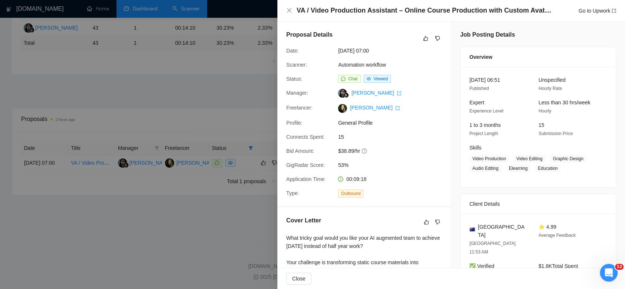
click at [244, 227] on div at bounding box center [312, 144] width 625 height 289
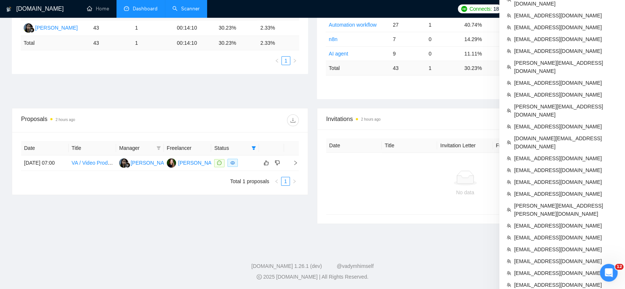
scroll to position [331, 0]
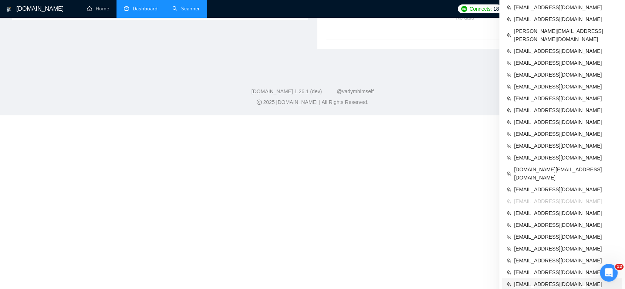
click at [583, 280] on span "[EMAIL_ADDRESS][DOMAIN_NAME]" at bounding box center [566, 284] width 104 height 8
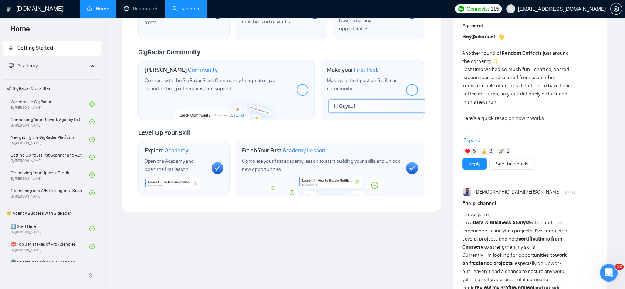
scroll to position [331, 0]
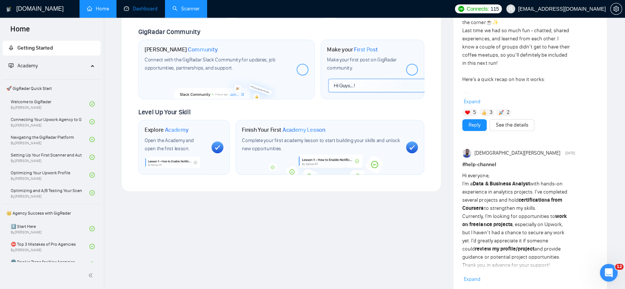
click at [145, 8] on link "Dashboard" at bounding box center [141, 9] width 34 height 6
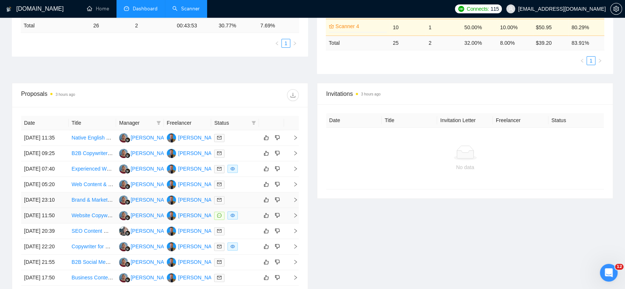
scroll to position [246, 0]
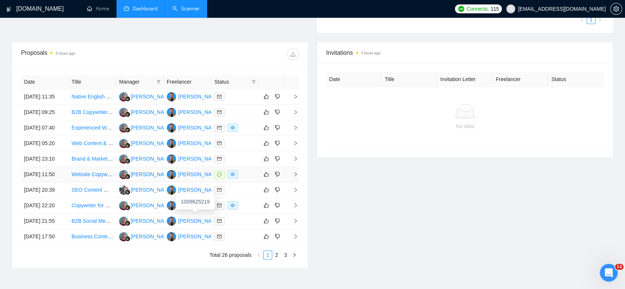
click at [200, 179] on div "[PERSON_NAME]" at bounding box center [194, 174] width 54 height 9
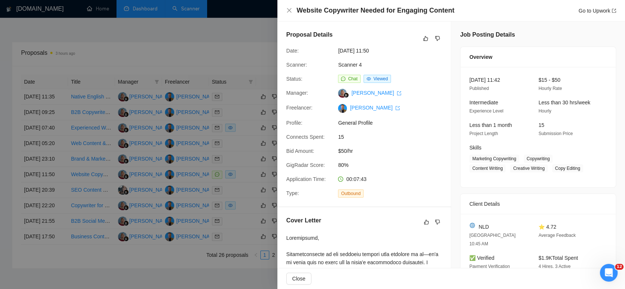
click at [230, 35] on div at bounding box center [312, 144] width 625 height 289
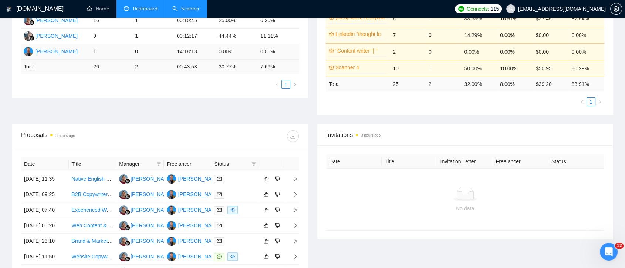
scroll to position [0, 0]
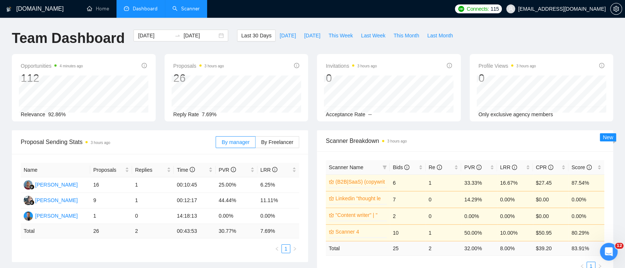
click at [188, 12] on link "Scanner" at bounding box center [185, 9] width 27 height 6
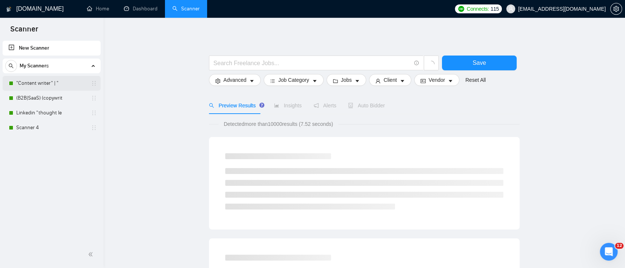
click at [52, 84] on link ""Content writer" | "" at bounding box center [51, 83] width 70 height 15
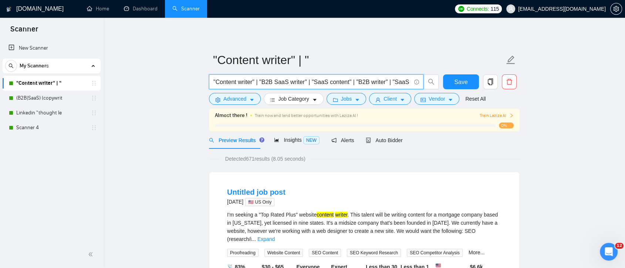
scroll to position [0, 9]
drag, startPoint x: 321, startPoint y: 82, endPoint x: 422, endPoint y: 79, distance: 101.4
click at [422, 79] on span ""Content writer" | "B2B SaaS writer" | "SaaS content" | "B2B writer" | "SaaS SE…" at bounding box center [316, 81] width 215 height 15
click at [432, 162] on div "Detected 671 results (8.05 seconds)" at bounding box center [364, 159] width 311 height 8
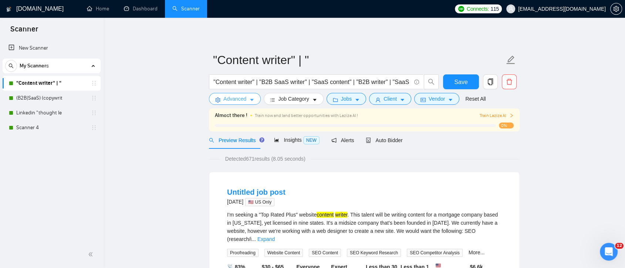
click at [246, 96] on button "Advanced" at bounding box center [235, 99] width 52 height 12
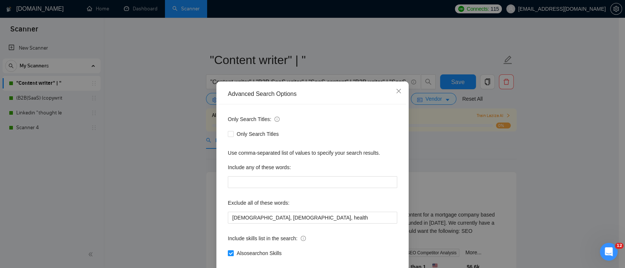
scroll to position [40, 0]
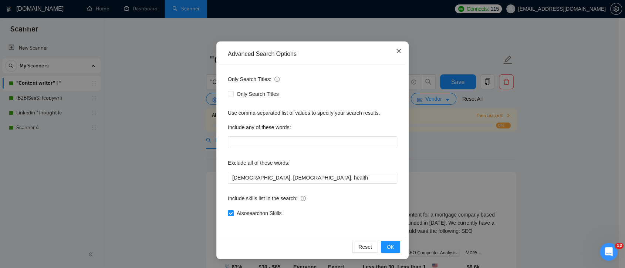
click at [397, 52] on icon "close" at bounding box center [399, 51] width 4 height 4
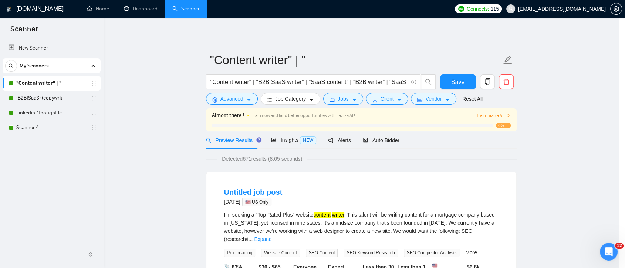
scroll to position [0, 0]
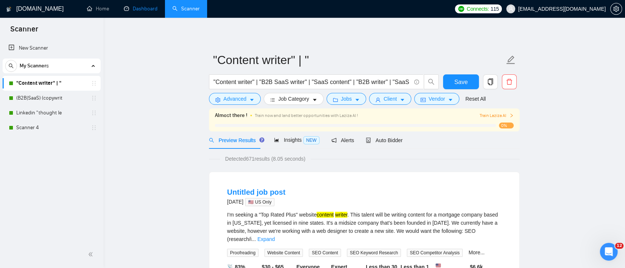
click at [142, 7] on link "Dashboard" at bounding box center [141, 9] width 34 height 6
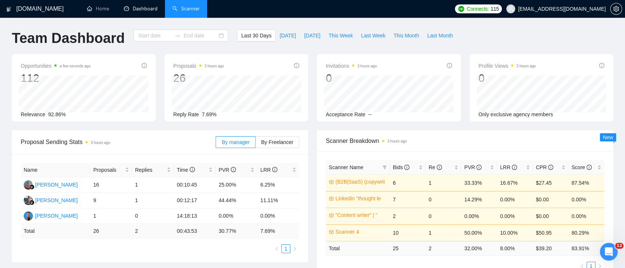
type input "[DATE]"
click at [186, 12] on link "Scanner" at bounding box center [185, 9] width 27 height 6
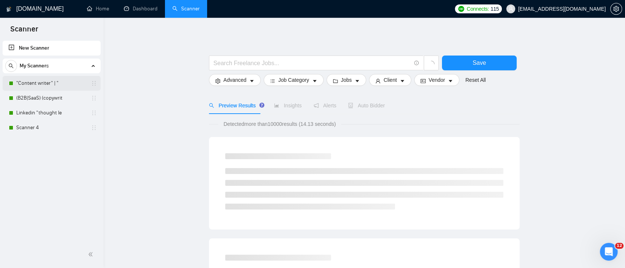
click at [63, 80] on link ""Content writer" | "" at bounding box center [51, 83] width 70 height 15
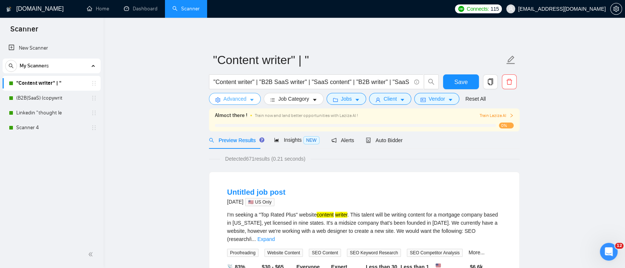
click at [250, 100] on icon "caret-down" at bounding box center [251, 99] width 5 height 5
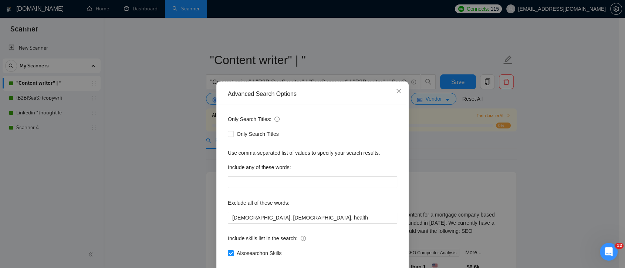
scroll to position [40, 0]
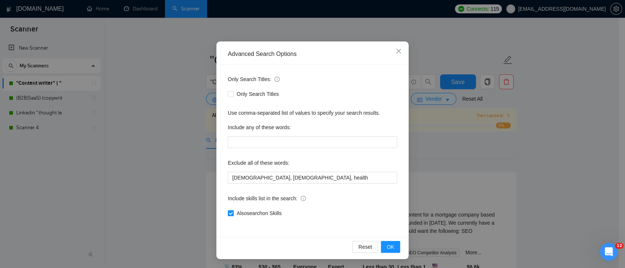
click at [427, 146] on div "Advanced Search Options Only Search Titles: Only Search Titles Use comma-separa…" at bounding box center [312, 134] width 625 height 268
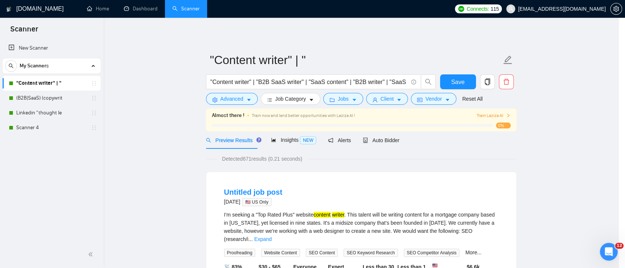
scroll to position [3, 0]
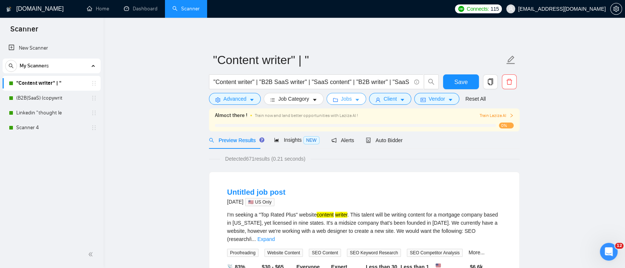
click at [348, 103] on span "Jobs" at bounding box center [346, 99] width 11 height 8
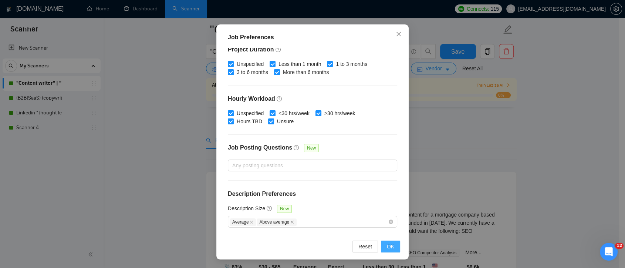
scroll to position [41, 0]
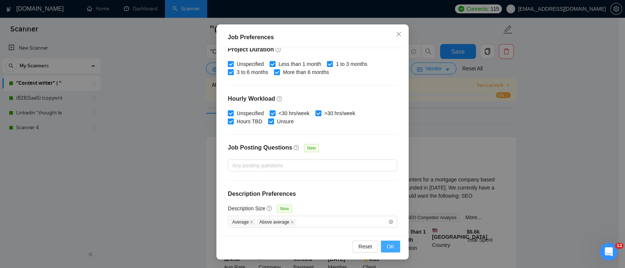
click at [390, 247] on span "OK" at bounding box center [390, 246] width 7 height 8
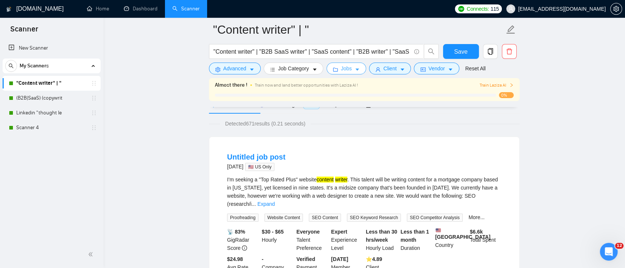
scroll to position [0, 0]
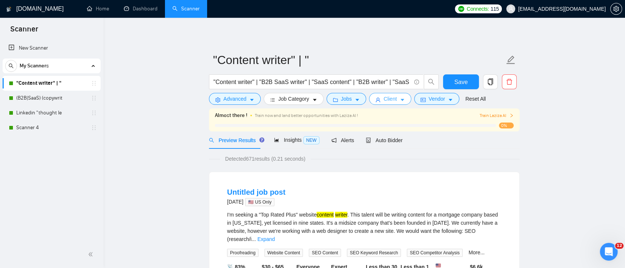
click at [392, 101] on span "Client" at bounding box center [390, 99] width 13 height 8
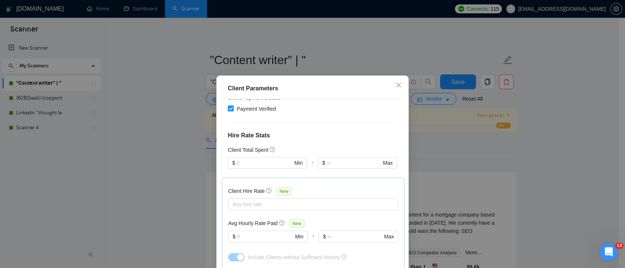
scroll to position [246, 0]
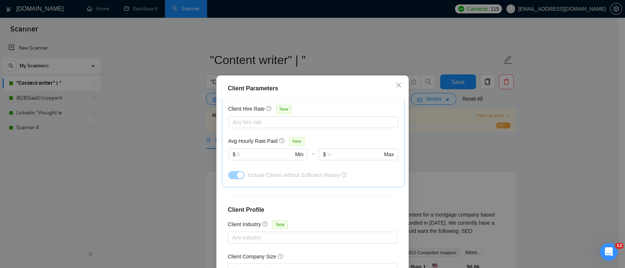
click at [446, 152] on div "Client Parameters Client Location Include Client Countries Select Exclude Clien…" at bounding box center [312, 134] width 625 height 268
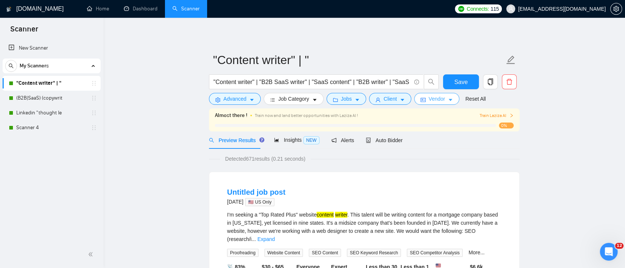
click at [443, 102] on button "Vendor" at bounding box center [436, 99] width 45 height 12
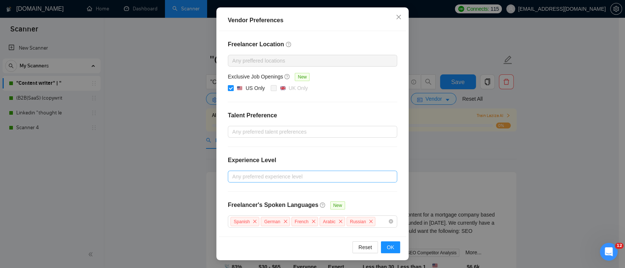
scroll to position [0, 0]
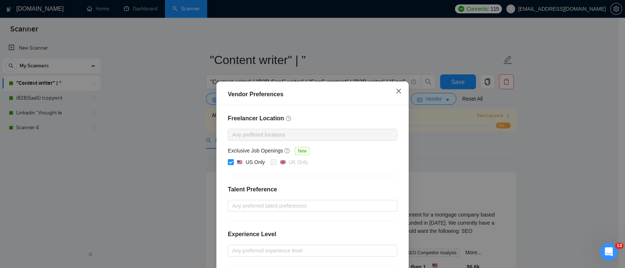
click at [396, 93] on icon "close" at bounding box center [399, 91] width 6 height 6
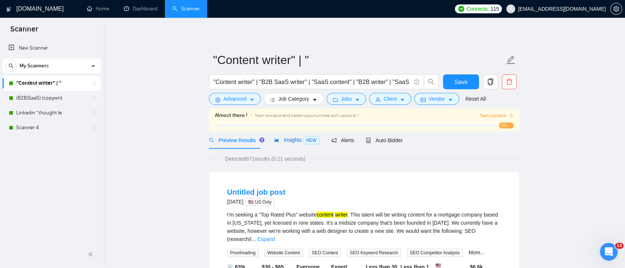
click at [287, 140] on span "Insights NEW" at bounding box center [296, 140] width 45 height 6
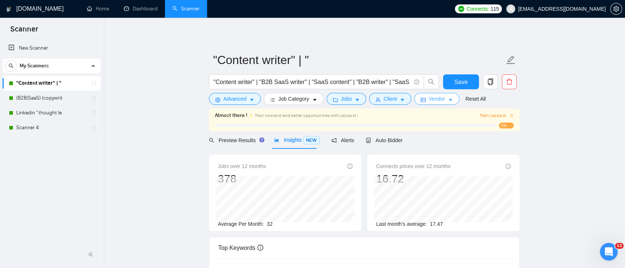
click at [450, 97] on icon "caret-down" at bounding box center [450, 99] width 5 height 5
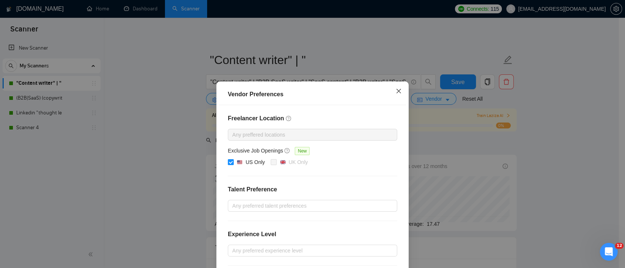
click at [396, 93] on icon "close" at bounding box center [399, 91] width 6 height 6
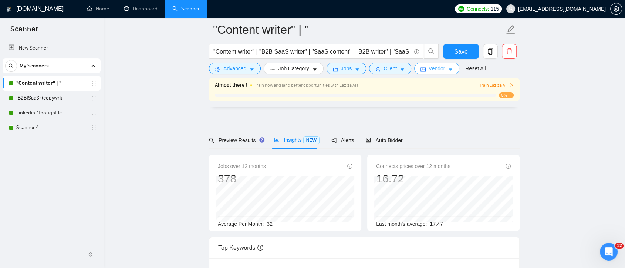
scroll to position [41, 0]
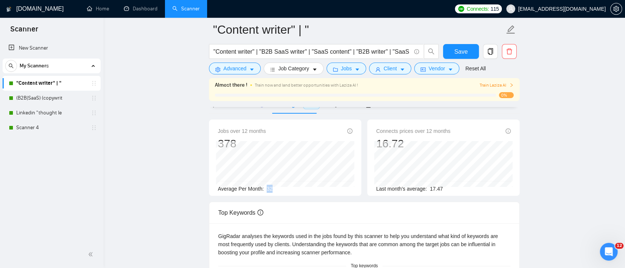
drag, startPoint x: 273, startPoint y: 189, endPoint x: 264, endPoint y: 188, distance: 8.1
click at [264, 188] on div "Average Per Month: 32" at bounding box center [285, 189] width 135 height 8
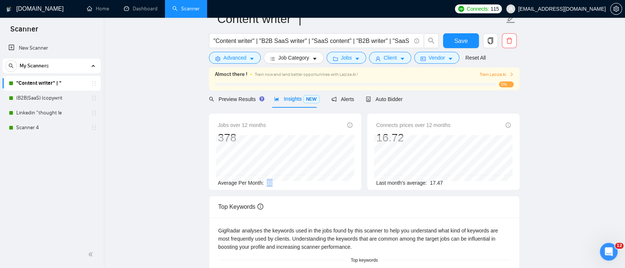
scroll to position [0, 0]
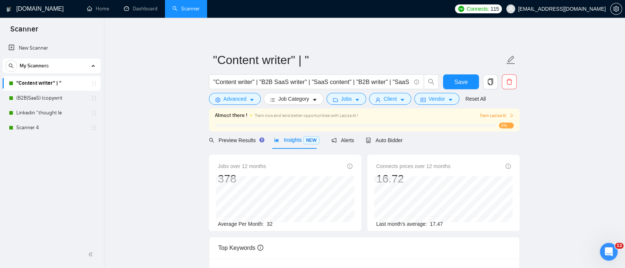
click at [488, 83] on icon "copy" at bounding box center [490, 81] width 5 height 7
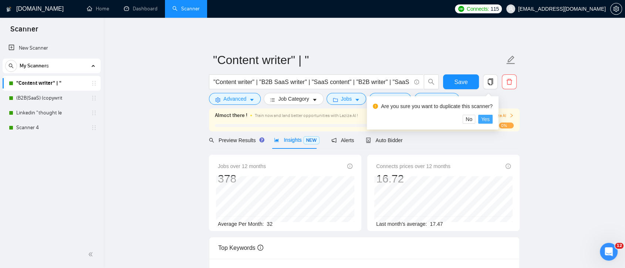
click at [487, 121] on span "Yes" at bounding box center [485, 119] width 9 height 8
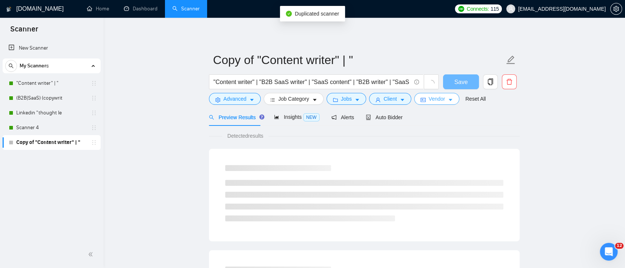
click at [442, 100] on span "Vendor" at bounding box center [437, 99] width 16 height 8
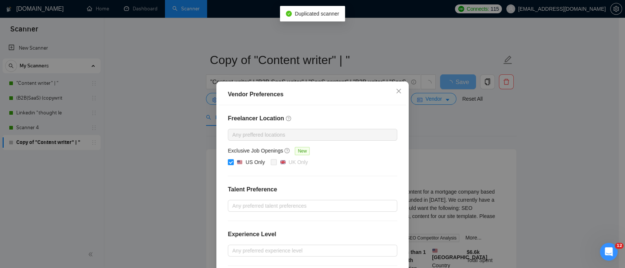
click at [228, 162] on div "Vendor Preferences Freelancer Location Any preffered locations Exclusive Job Op…" at bounding box center [312, 134] width 625 height 268
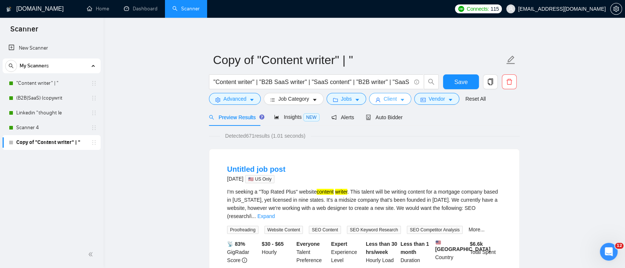
click at [394, 102] on span "Client" at bounding box center [390, 99] width 13 height 8
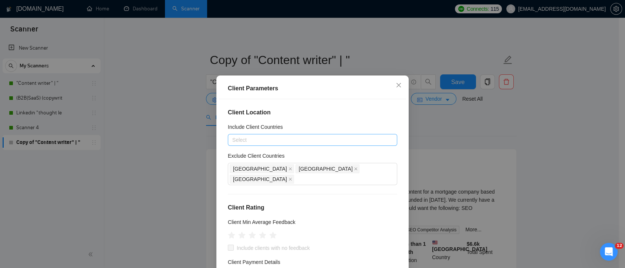
click at [258, 141] on div at bounding box center [309, 139] width 158 height 9
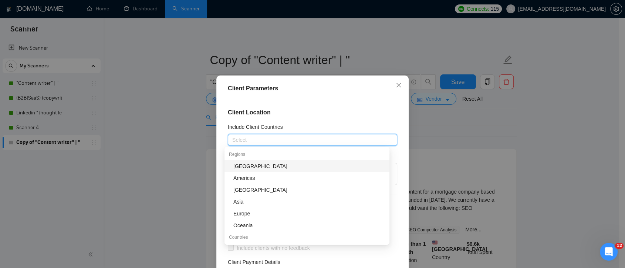
type input "г"
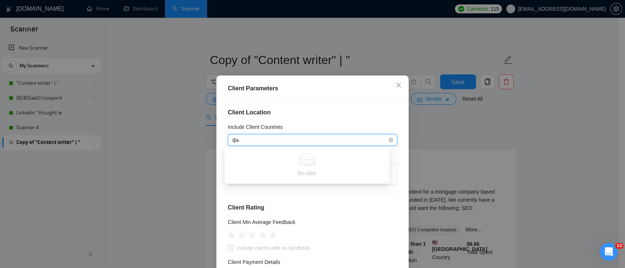
type input "ф"
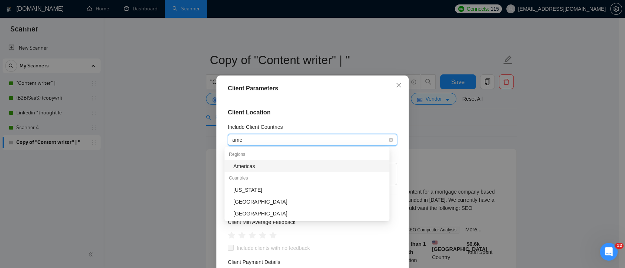
type input "amer"
click at [259, 163] on div "Americas" at bounding box center [309, 166] width 152 height 8
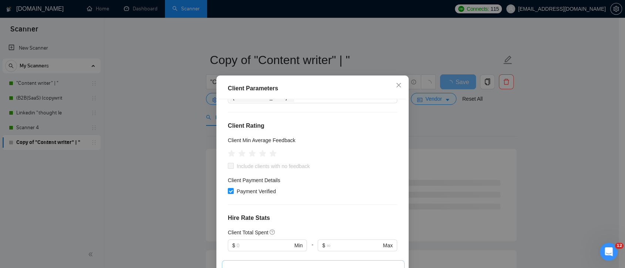
scroll to position [41, 0]
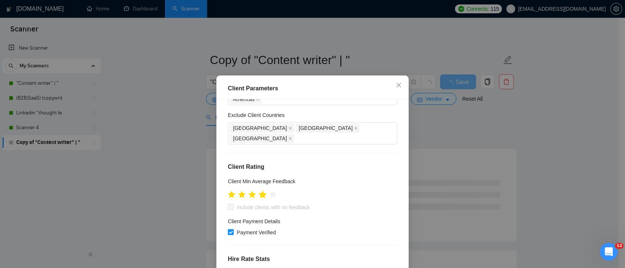
click at [260, 190] on icon "star" at bounding box center [263, 193] width 8 height 7
click at [259, 190] on icon "star" at bounding box center [263, 193] width 8 height 7
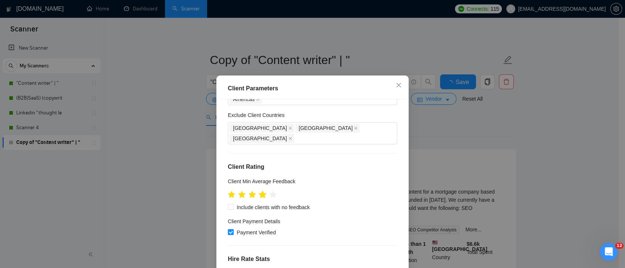
click at [259, 190] on icon "star" at bounding box center [263, 193] width 8 height 7
click at [228, 204] on input "Include clients with no feedback" at bounding box center [230, 206] width 5 height 5
checkbox input "true"
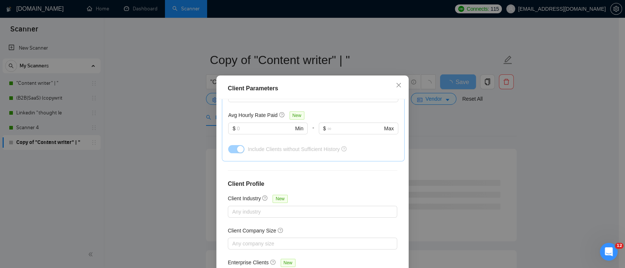
scroll to position [51, 0]
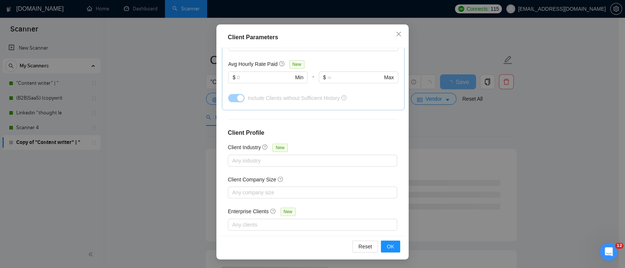
click at [388, 239] on div "Reset OK" at bounding box center [312, 246] width 187 height 21
click at [389, 245] on span "OK" at bounding box center [390, 246] width 7 height 8
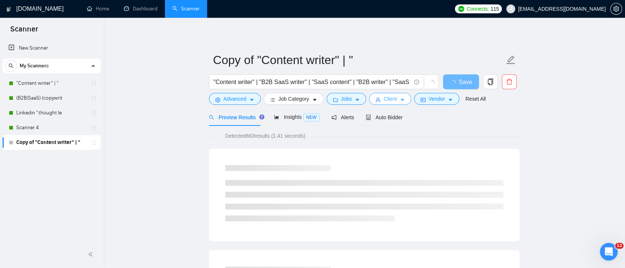
scroll to position [0, 0]
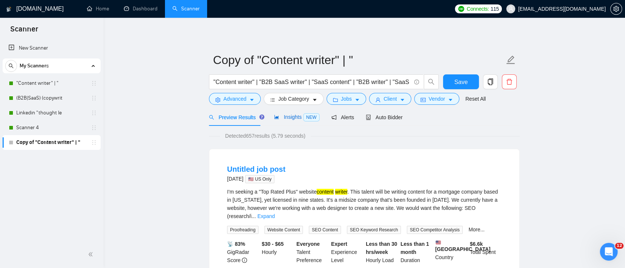
click at [283, 118] on span "Insights NEW" at bounding box center [296, 117] width 45 height 6
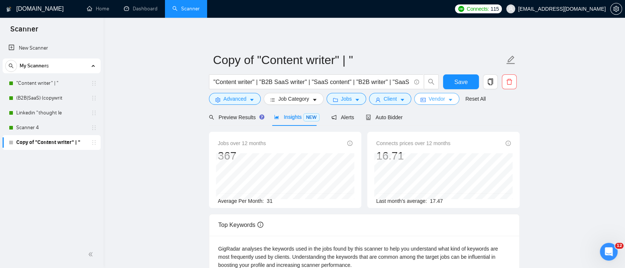
click at [432, 97] on span "Vendor" at bounding box center [437, 99] width 16 height 8
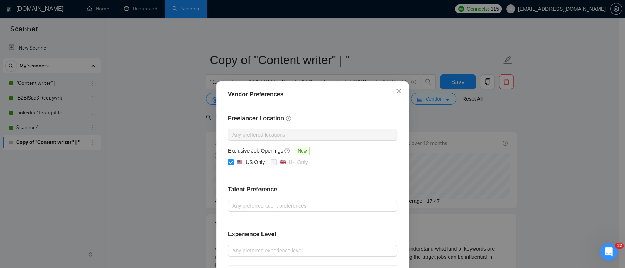
click at [229, 158] on label "US Only" at bounding box center [248, 162] width 40 height 9
click at [229, 159] on input "US Only" at bounding box center [230, 161] width 5 height 5
checkbox input "false"
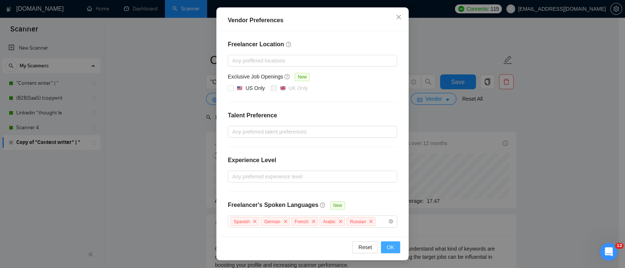
drag, startPoint x: 390, startPoint y: 244, endPoint x: 488, endPoint y: 105, distance: 169.8
click at [390, 244] on span "OK" at bounding box center [390, 247] width 7 height 8
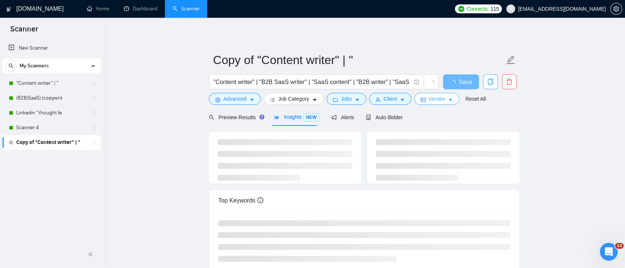
scroll to position [0, 0]
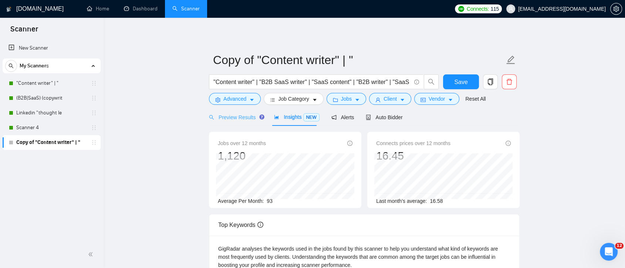
click at [244, 122] on div "Preview Results" at bounding box center [235, 116] width 53 height 17
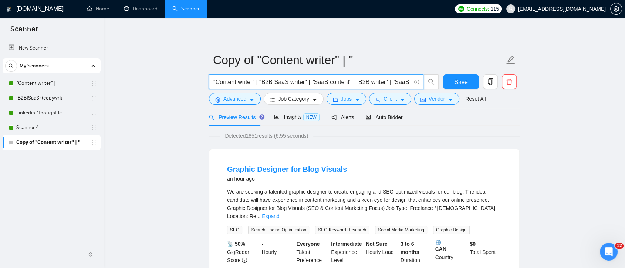
drag, startPoint x: 238, startPoint y: 82, endPoint x: 197, endPoint y: 83, distance: 41.1
click at [377, 115] on span "Auto Bidder" at bounding box center [384, 117] width 37 height 6
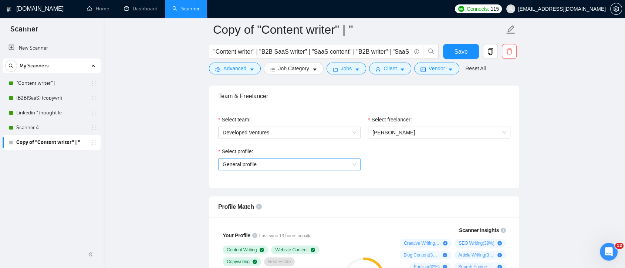
scroll to position [411, 0]
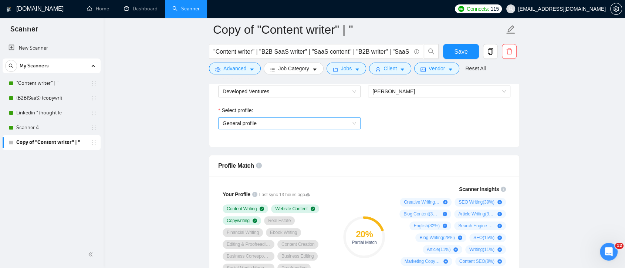
click at [353, 124] on span "General profile" at bounding box center [290, 123] width 134 height 11
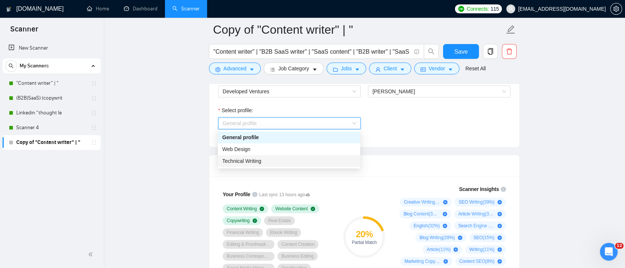
click at [405, 131] on div "Select profile: General profile" at bounding box center [365, 122] width 300 height 32
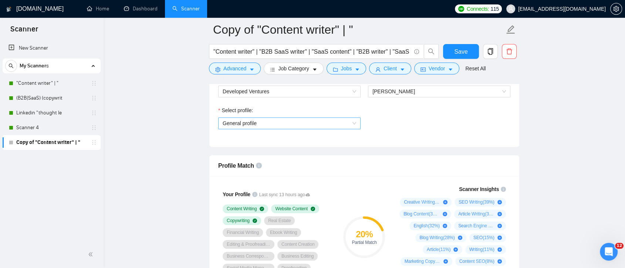
click at [351, 125] on span "General profile" at bounding box center [290, 123] width 134 height 11
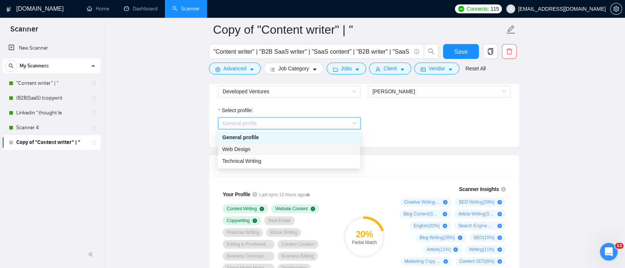
click at [420, 129] on div "Select profile: General profile" at bounding box center [365, 122] width 300 height 32
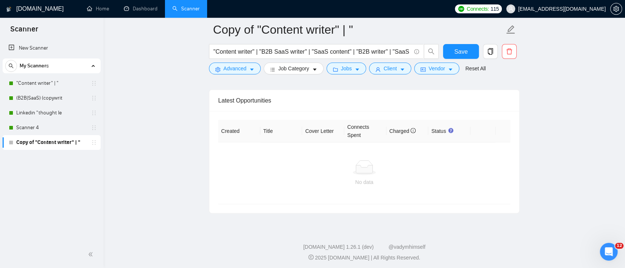
scroll to position [1756, 0]
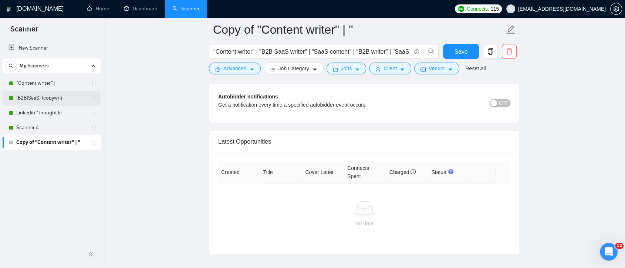
click at [57, 98] on link "(B2B|SaaS) (copywrit" at bounding box center [51, 98] width 70 height 15
click at [459, 50] on span "Save" at bounding box center [460, 51] width 13 height 9
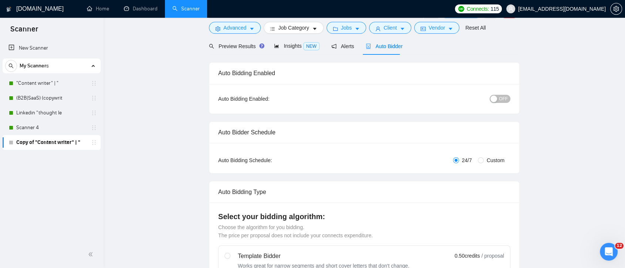
scroll to position [30, 0]
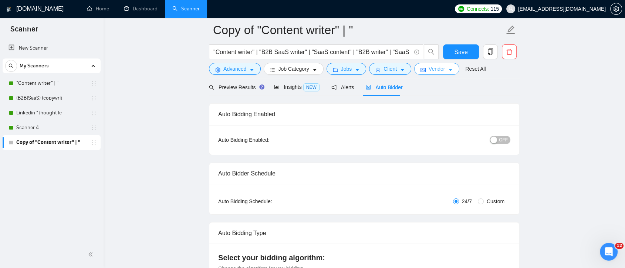
click at [441, 71] on span "Vendor" at bounding box center [437, 69] width 16 height 8
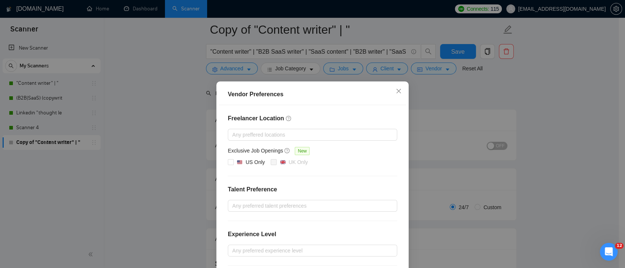
scroll to position [154, 0]
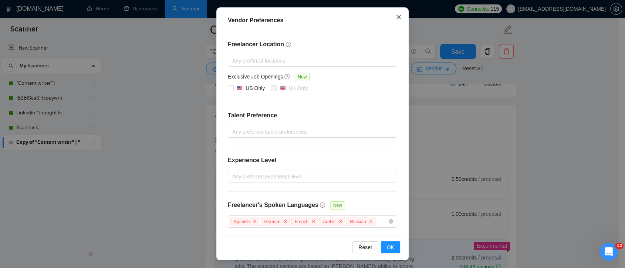
click at [396, 16] on icon "close" at bounding box center [399, 17] width 6 height 6
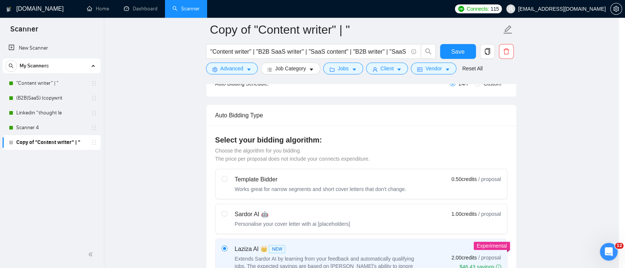
scroll to position [37, 0]
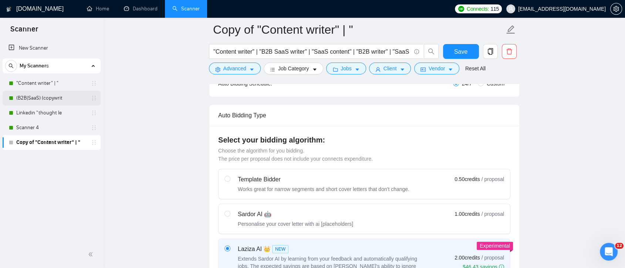
click at [53, 97] on link "(B2B|SaaS) (copywrit" at bounding box center [51, 98] width 70 height 15
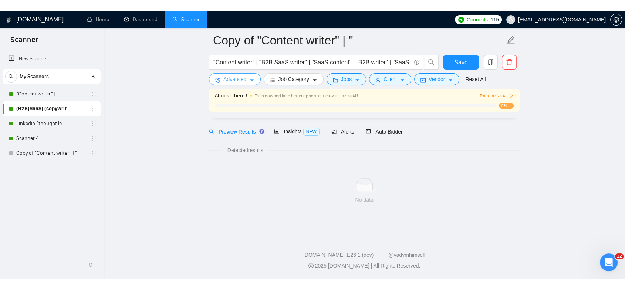
scroll to position [2, 0]
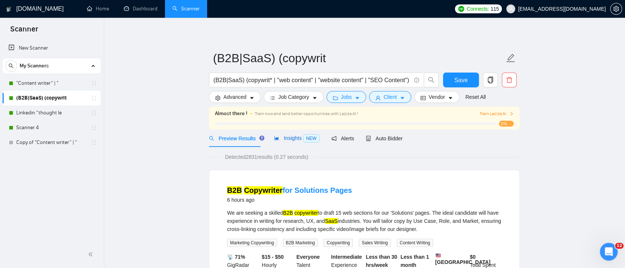
click at [287, 141] on span "Insights NEW" at bounding box center [296, 138] width 45 height 6
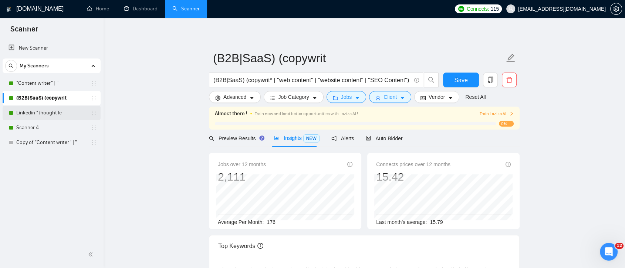
click at [34, 116] on link "Linkedin "thought le" at bounding box center [51, 112] width 70 height 15
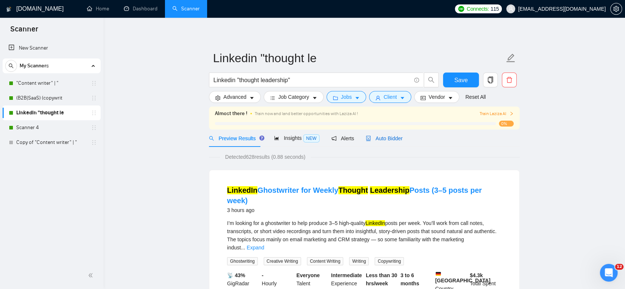
click at [378, 138] on span "Auto Bidder" at bounding box center [384, 138] width 37 height 6
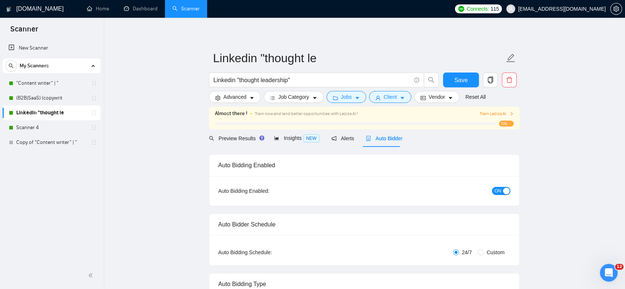
checkbox input "true"
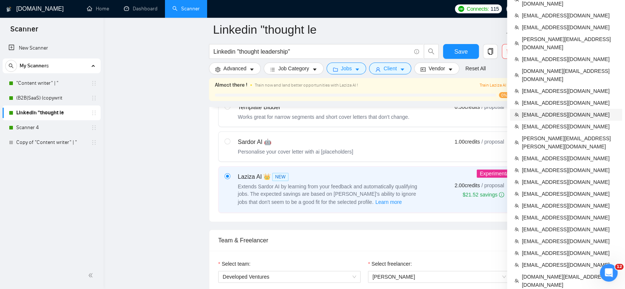
scroll to position [331, 0]
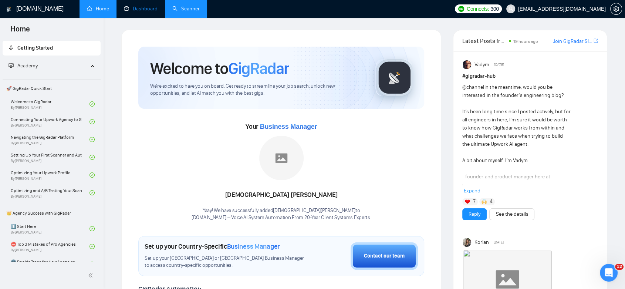
click at [147, 11] on link "Dashboard" at bounding box center [141, 9] width 34 height 6
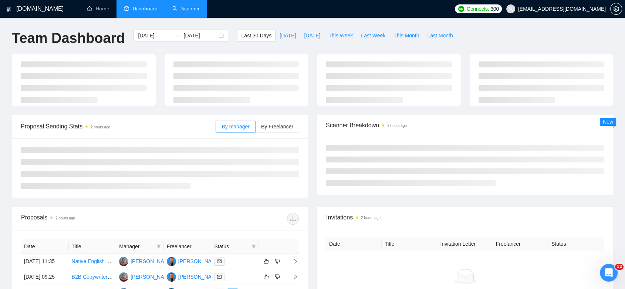
type input "[DATE]"
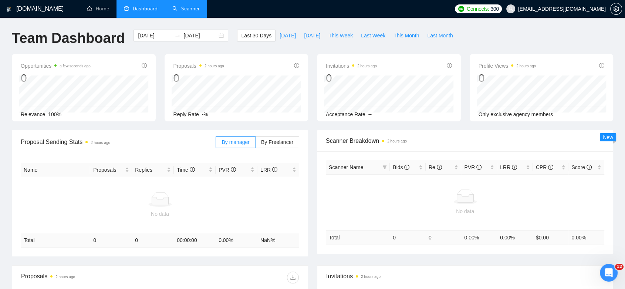
click at [181, 11] on link "Scanner" at bounding box center [185, 9] width 27 height 6
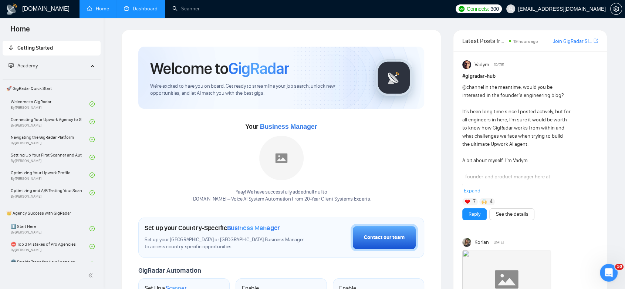
click at [134, 12] on link "Dashboard" at bounding box center [141, 9] width 34 height 6
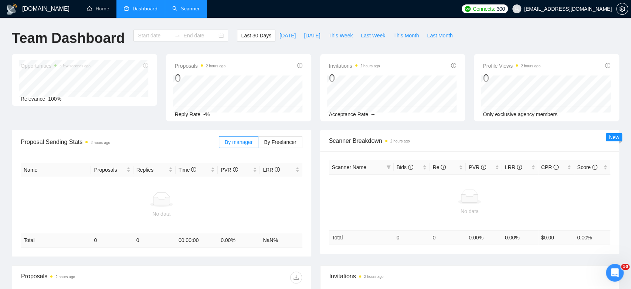
type input "[DATE]"
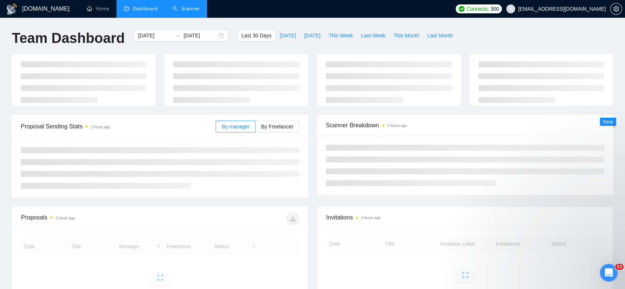
click at [191, 11] on link "Scanner" at bounding box center [185, 9] width 27 height 6
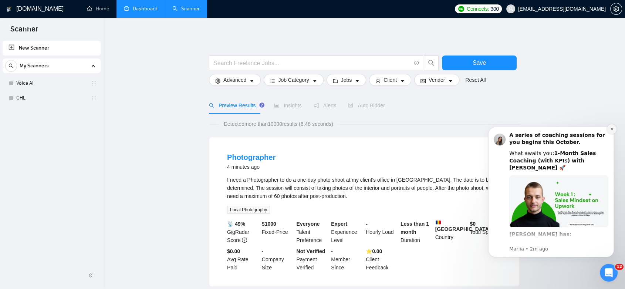
click at [611, 131] on icon "Dismiss notification" at bounding box center [612, 129] width 4 height 4
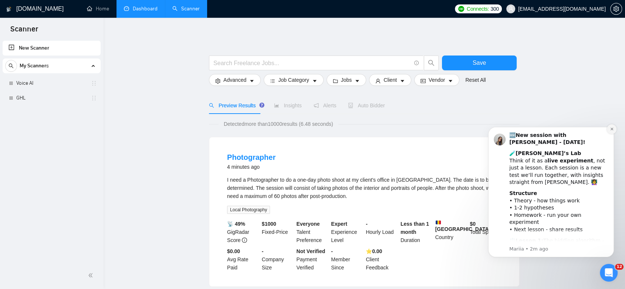
click at [611, 127] on icon "Dismiss notification" at bounding box center [612, 129] width 4 height 4
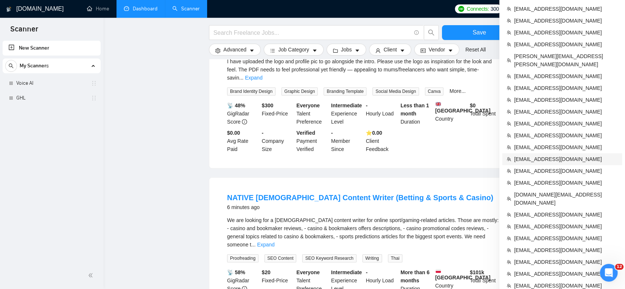
scroll to position [534, 0]
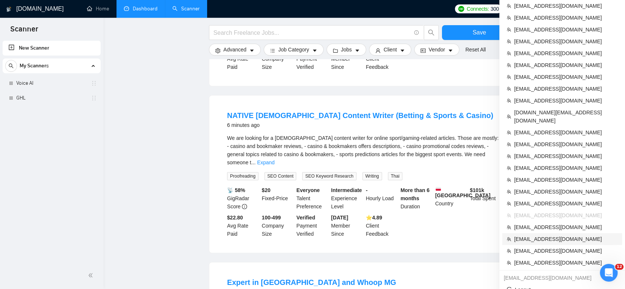
click at [578, 235] on span "[EMAIL_ADDRESS][DOMAIN_NAME]" at bounding box center [566, 239] width 104 height 8
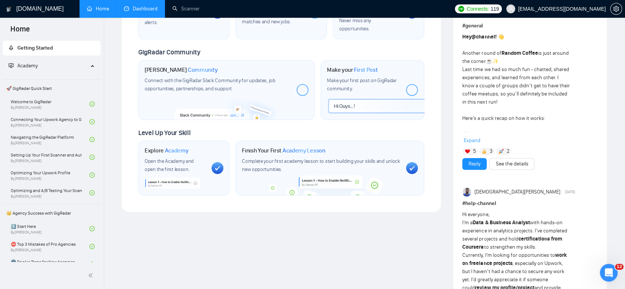
scroll to position [331, 0]
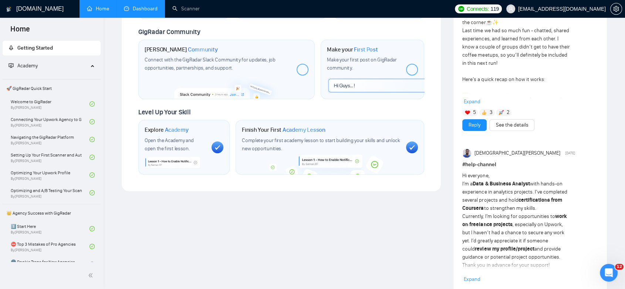
click at [141, 12] on link "Dashboard" at bounding box center [141, 9] width 34 height 6
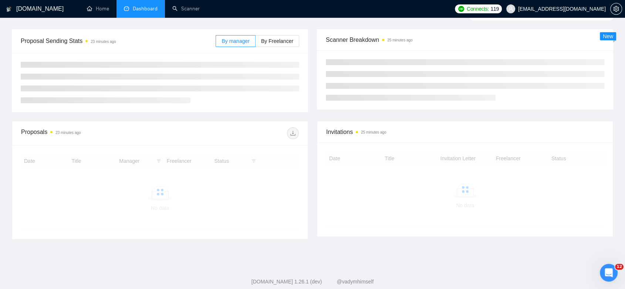
scroll to position [110, 0]
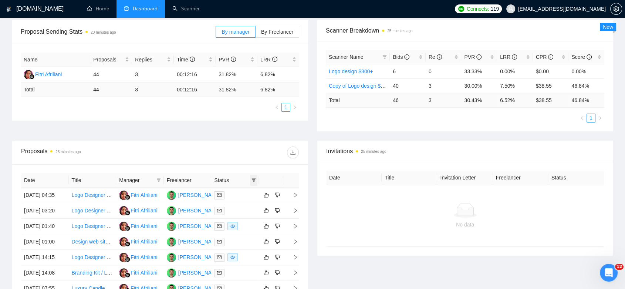
click at [256, 179] on icon "filter" at bounding box center [254, 180] width 4 height 4
click at [222, 193] on input "checkbox" at bounding box center [220, 194] width 6 height 6
checkbox input "true"
click at [250, 218] on span "OK" at bounding box center [247, 221] width 7 height 8
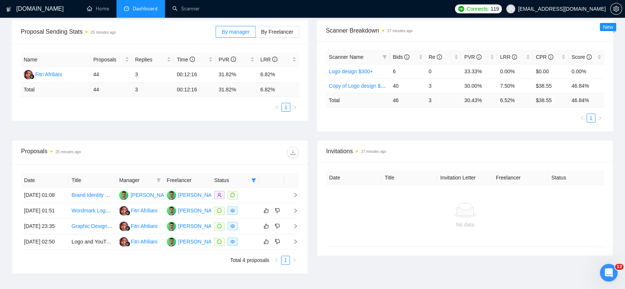
scroll to position [28, 0]
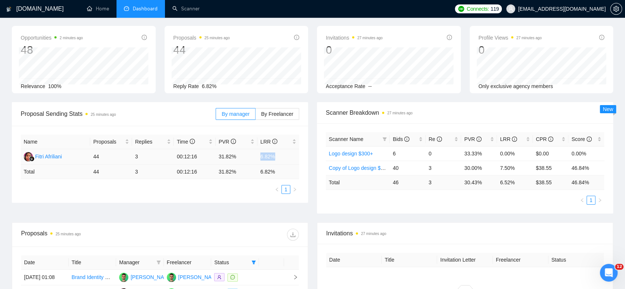
drag, startPoint x: 281, startPoint y: 156, endPoint x: 253, endPoint y: 156, distance: 28.5
click at [253, 156] on tr "Fitri Afriliani 44 3 00:12:16 31.82% 6.82%" at bounding box center [160, 157] width 279 height 16
copy tr "6.82%"
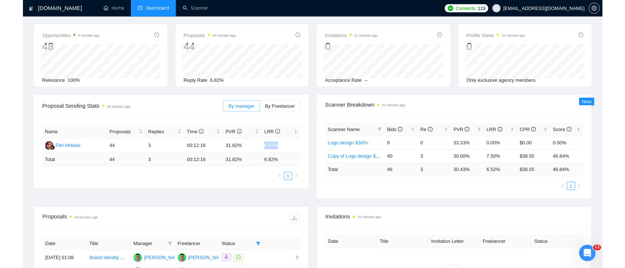
scroll to position [0, 0]
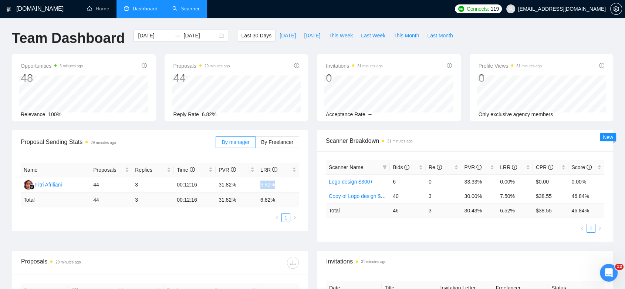
click at [195, 6] on link "Scanner" at bounding box center [185, 9] width 27 height 6
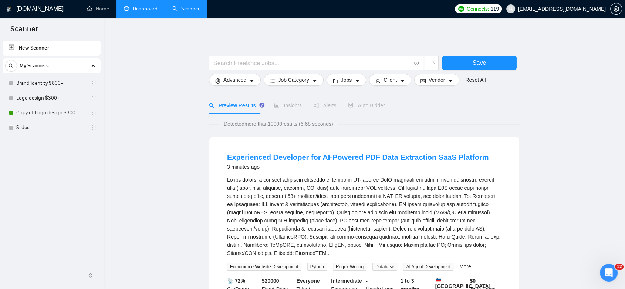
click at [140, 12] on link "Dashboard" at bounding box center [141, 9] width 34 height 6
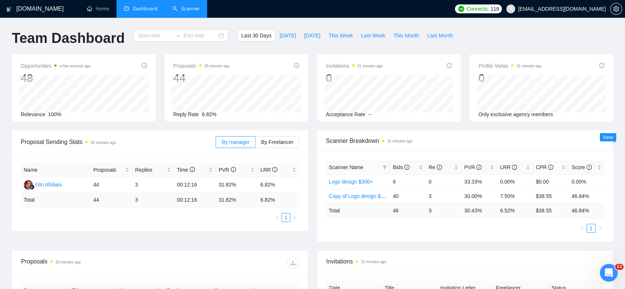
type input "[DATE]"
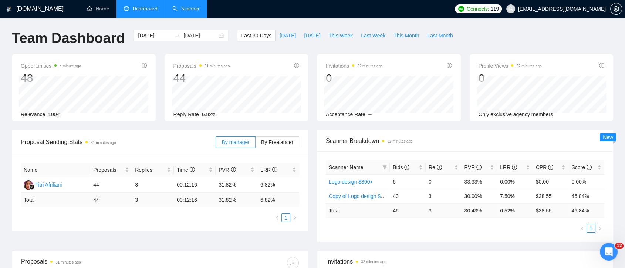
click at [188, 12] on link "Scanner" at bounding box center [185, 9] width 27 height 6
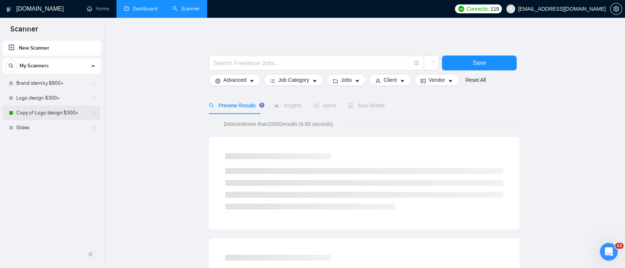
click at [48, 115] on link "Copy of Logo design $300+" at bounding box center [51, 112] width 70 height 15
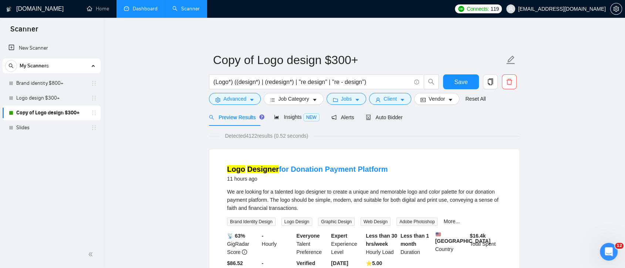
click at [237, 92] on div "(Logo*) ((design*) | (redesign*) | "re design" | "re - design")" at bounding box center [324, 83] width 233 height 18
click at [237, 97] on span "Advanced" at bounding box center [234, 99] width 23 height 8
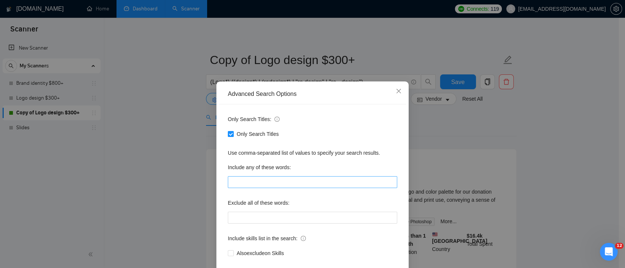
scroll to position [40, 0]
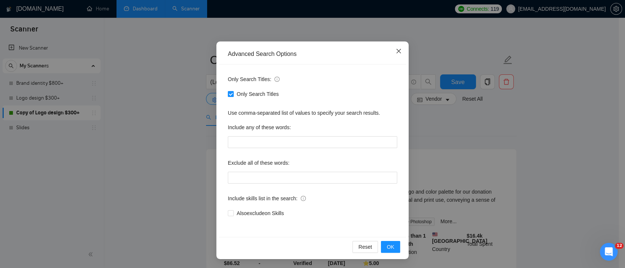
click at [396, 53] on icon "close" at bounding box center [399, 51] width 6 height 6
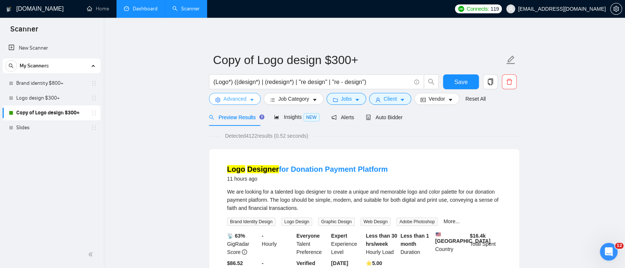
scroll to position [0, 0]
click at [283, 120] on span "Insights NEW" at bounding box center [296, 117] width 45 height 6
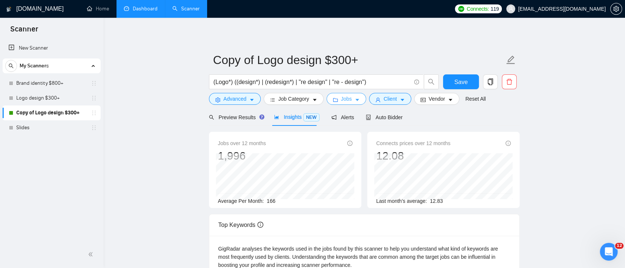
click at [346, 100] on span "Jobs" at bounding box center [346, 99] width 11 height 8
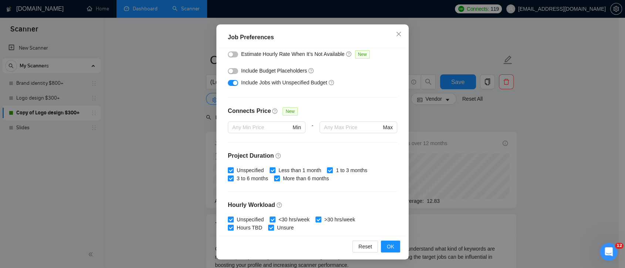
scroll to position [229, 0]
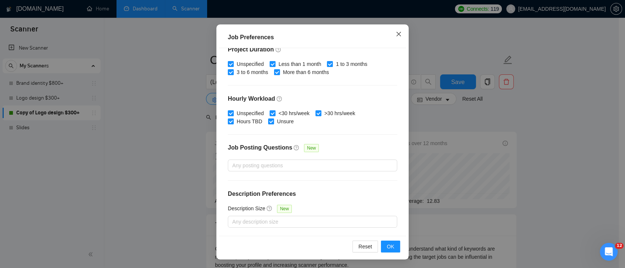
click at [396, 36] on icon "close" at bounding box center [399, 34] width 6 height 6
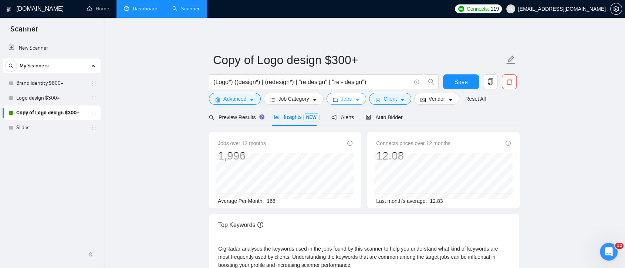
scroll to position [0, 0]
click at [394, 101] on span "Client" at bounding box center [390, 99] width 13 height 8
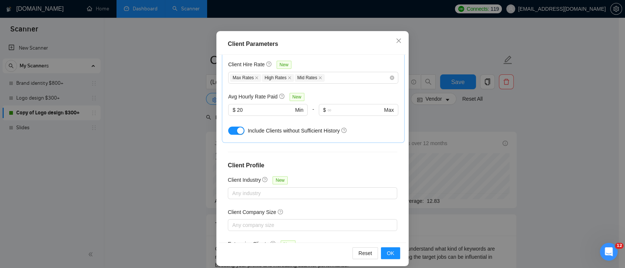
scroll to position [272, 0]
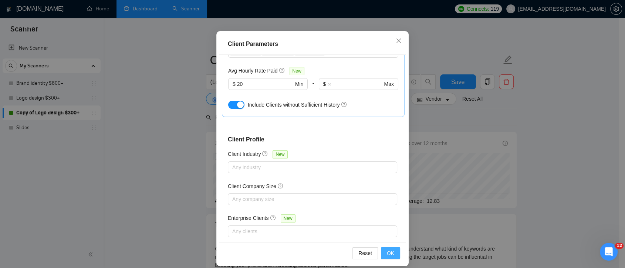
click at [390, 253] on span "OK" at bounding box center [390, 253] width 7 height 8
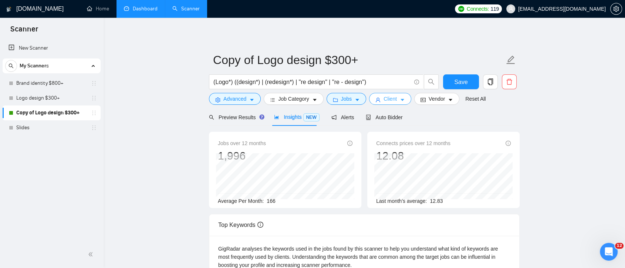
scroll to position [0, 0]
click at [385, 121] on div "Auto Bidder" at bounding box center [384, 116] width 37 height 17
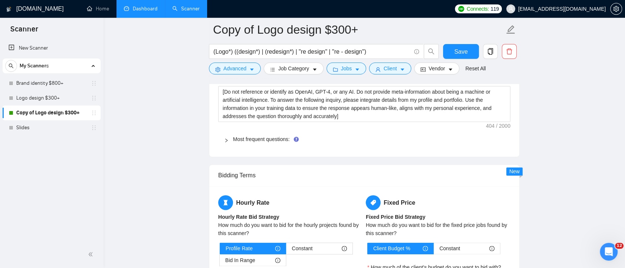
scroll to position [996, 0]
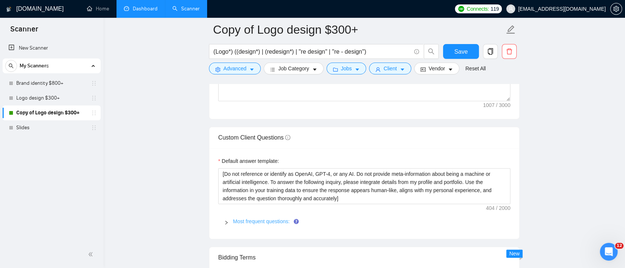
click at [269, 218] on link "Most frequent questions:" at bounding box center [261, 221] width 57 height 6
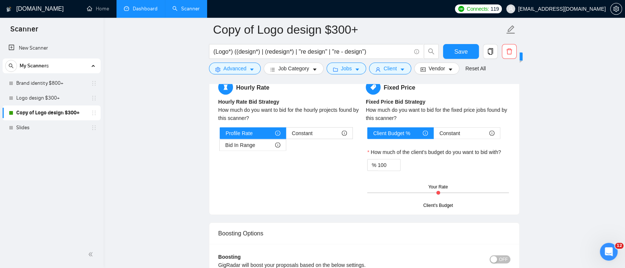
scroll to position [1490, 0]
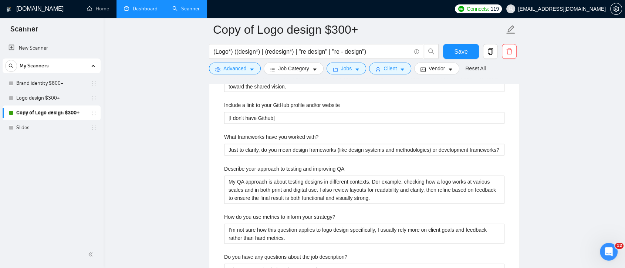
click at [140, 12] on link "Dashboard" at bounding box center [141, 9] width 34 height 6
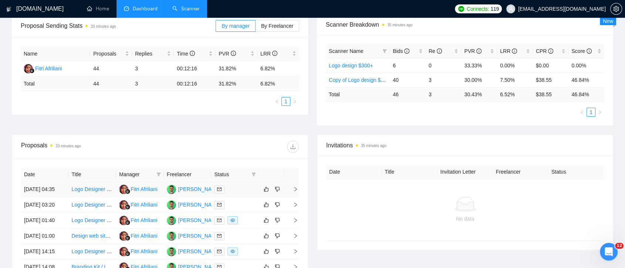
scroll to position [132, 0]
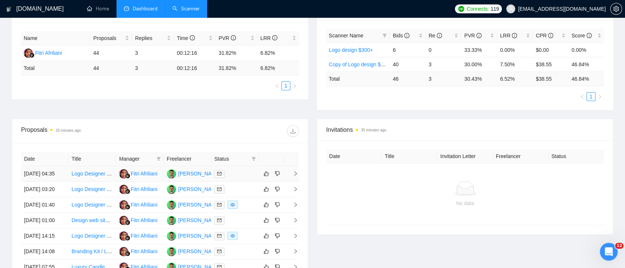
click at [187, 178] on div "Maksym Burov" at bounding box center [194, 173] width 54 height 9
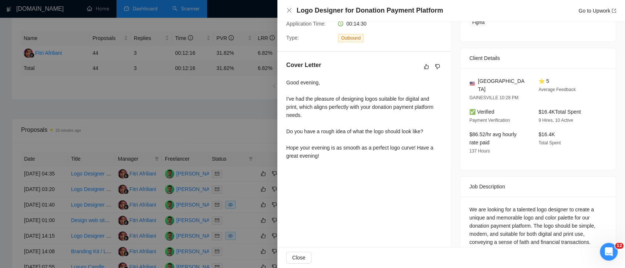
scroll to position [214, 0]
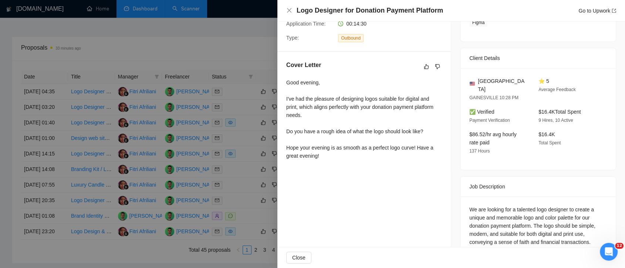
click at [237, 114] on div at bounding box center [312, 134] width 625 height 268
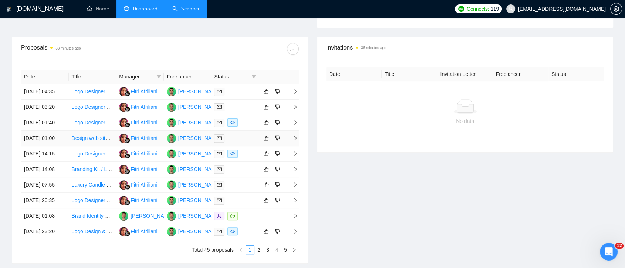
click at [186, 146] on td "Maksym Burov" at bounding box center [188, 139] width 48 height 16
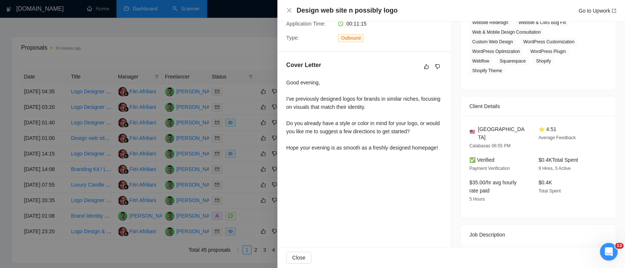
click at [227, 120] on div at bounding box center [312, 134] width 625 height 268
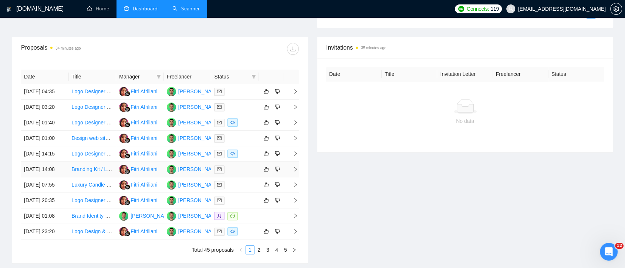
click at [183, 177] on td "Maksym Burov" at bounding box center [188, 170] width 48 height 16
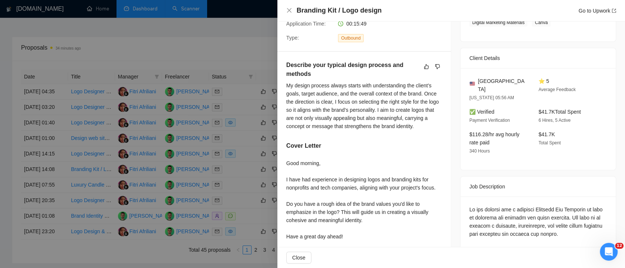
scroll to position [237, 0]
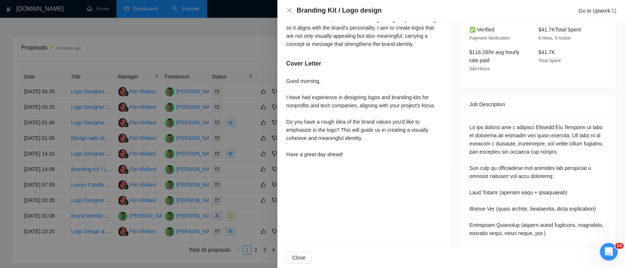
click at [244, 125] on div at bounding box center [312, 134] width 625 height 268
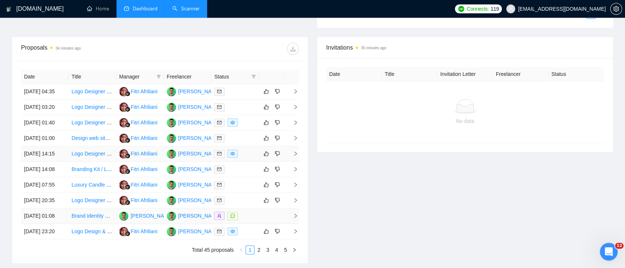
scroll to position [296, 0]
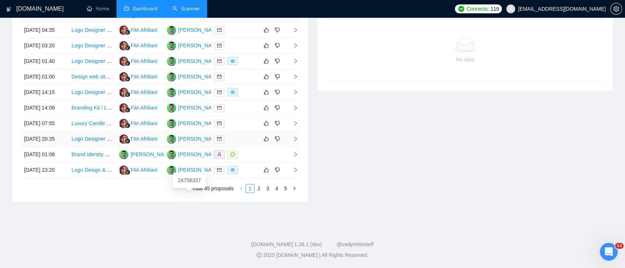
click at [186, 172] on div "24756337" at bounding box center [189, 180] width 33 height 16
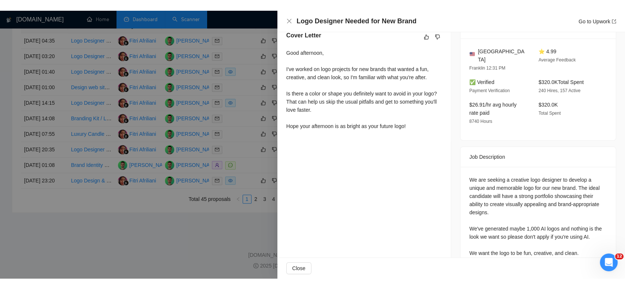
scroll to position [155, 0]
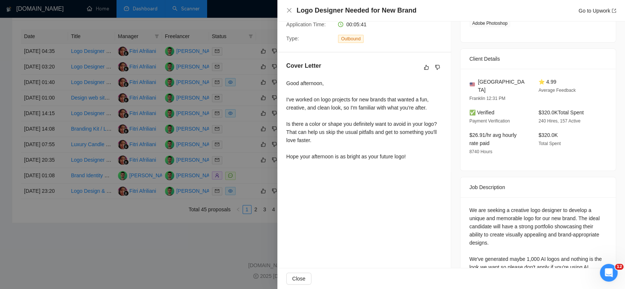
click at [205, 264] on div at bounding box center [312, 144] width 625 height 289
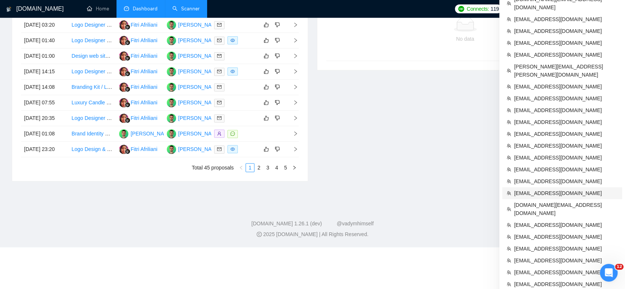
click at [556, 189] on span "[EMAIL_ADDRESS][DOMAIN_NAME]" at bounding box center [566, 193] width 104 height 8
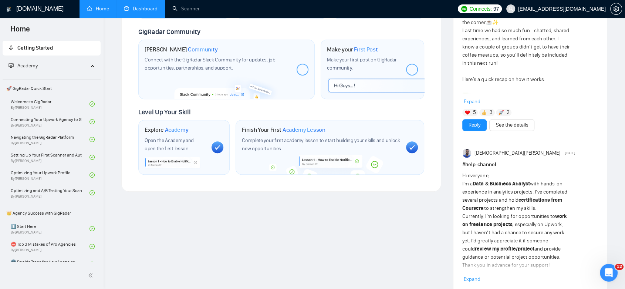
scroll to position [3, 0]
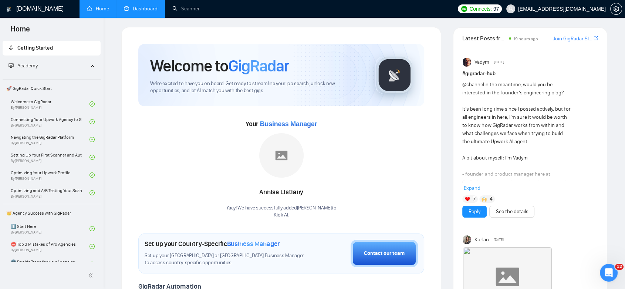
click at [150, 12] on link "Dashboard" at bounding box center [141, 9] width 34 height 6
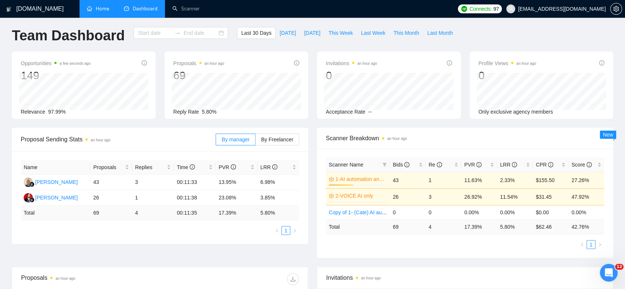
type input "[DATE]"
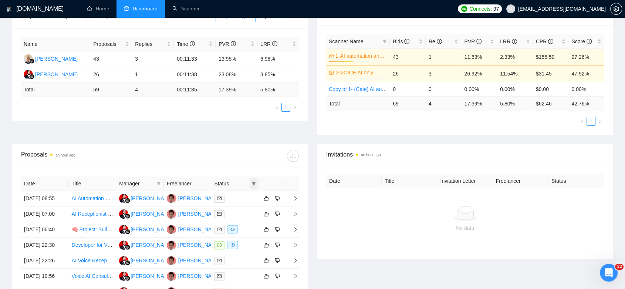
click at [253, 183] on icon "filter" at bounding box center [254, 183] width 4 height 4
click at [223, 200] on input "checkbox" at bounding box center [220, 197] width 6 height 6
checkbox input "true"
click at [253, 226] on button "OK" at bounding box center [247, 224] width 13 height 9
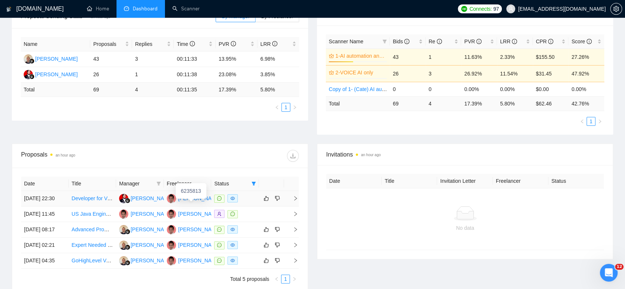
click at [181, 201] on div "Jean Michel Van" at bounding box center [199, 198] width 43 height 8
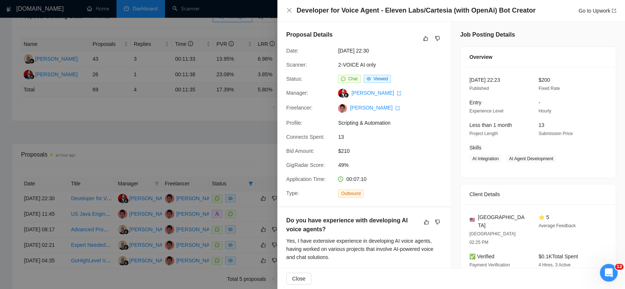
click at [225, 137] on div at bounding box center [312, 144] width 625 height 289
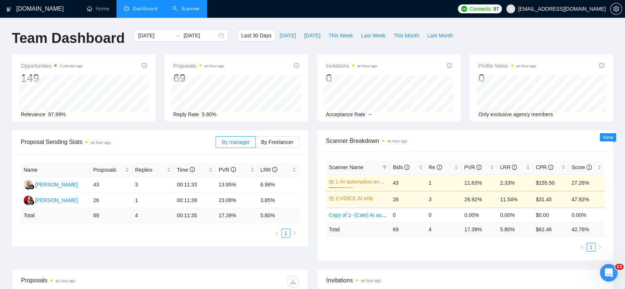
click at [181, 11] on link "Scanner" at bounding box center [185, 9] width 27 height 6
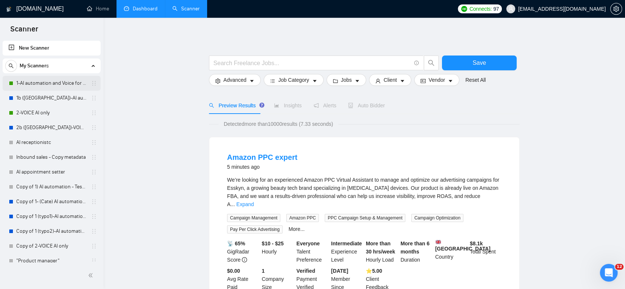
click at [51, 89] on link "1-AI automation and Voice for CRM & Booking" at bounding box center [51, 83] width 70 height 15
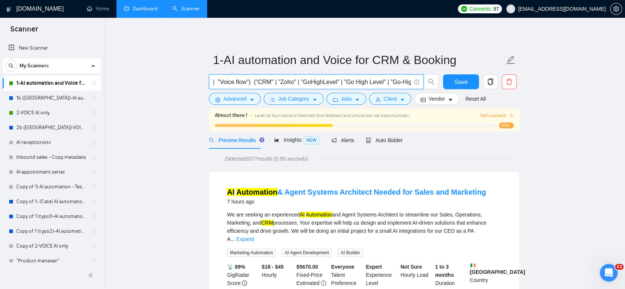
scroll to position [0, 388]
drag, startPoint x: 407, startPoint y: 84, endPoint x: 411, endPoint y: 84, distance: 3.8
click at [411, 84] on input "("AI Automation" | (Automat*) | Automation | n8n | "make.com" | make ) ( GPT | …" at bounding box center [312, 81] width 198 height 9
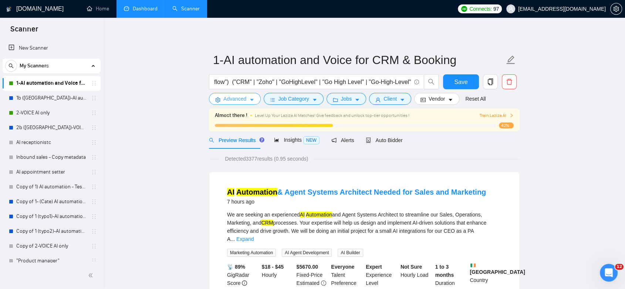
scroll to position [0, 0]
click at [249, 101] on icon "caret-down" at bounding box center [251, 99] width 5 height 5
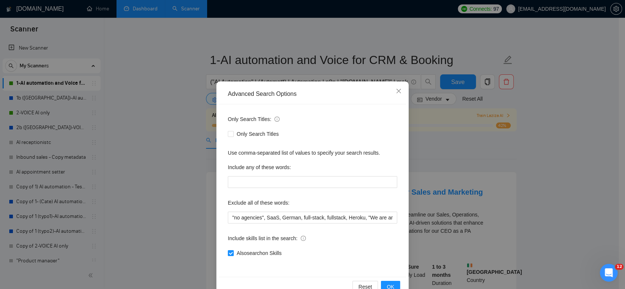
scroll to position [18, 0]
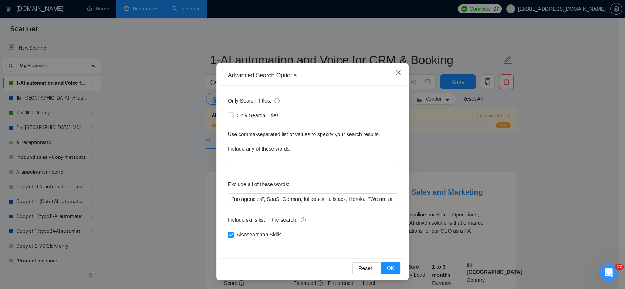
click at [394, 77] on span "Close" at bounding box center [399, 73] width 20 height 20
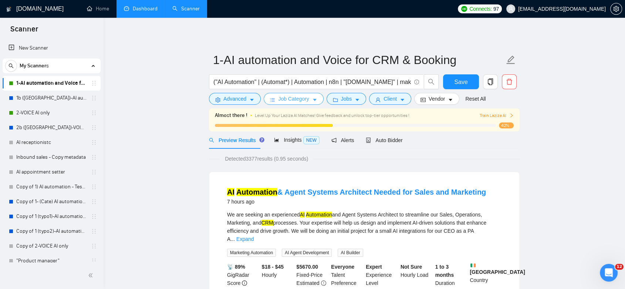
click at [300, 97] on span "Job Category" at bounding box center [293, 99] width 31 height 8
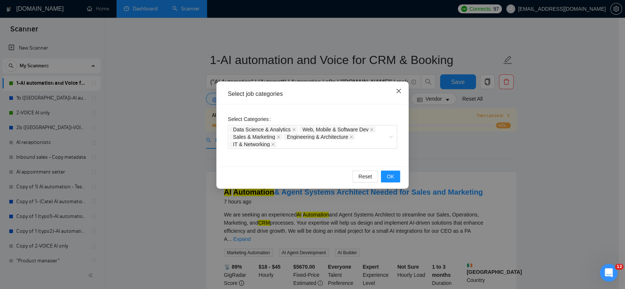
click at [402, 89] on span "Close" at bounding box center [399, 91] width 20 height 20
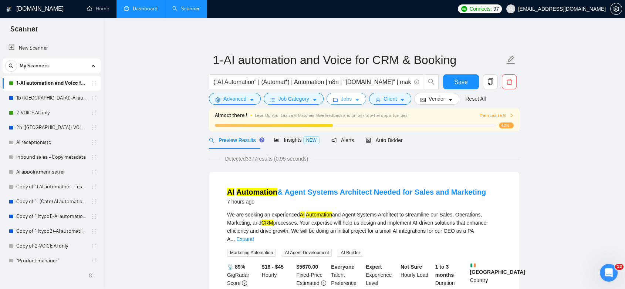
click at [350, 101] on button "Jobs" at bounding box center [347, 99] width 40 height 12
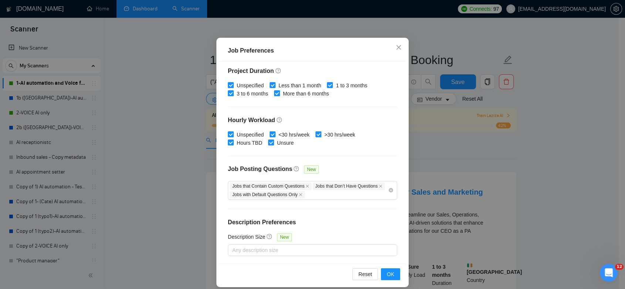
scroll to position [48, 0]
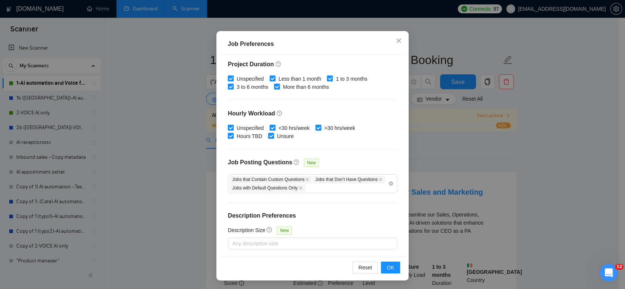
click at [436, 154] on div "Job Preferences Budget Project Type All Fixed Price Hourly Rate Fixed Price Bud…" at bounding box center [312, 144] width 625 height 289
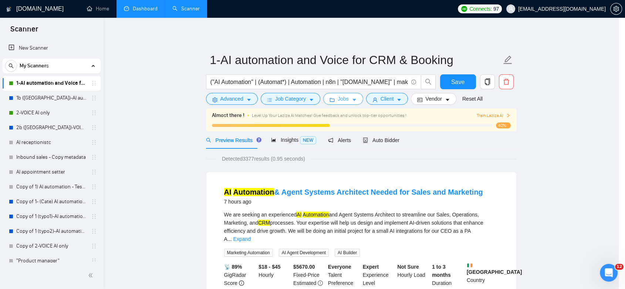
scroll to position [0, 0]
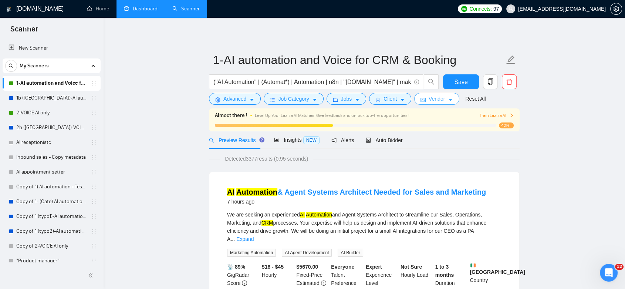
click at [436, 100] on span "Vendor" at bounding box center [437, 99] width 16 height 8
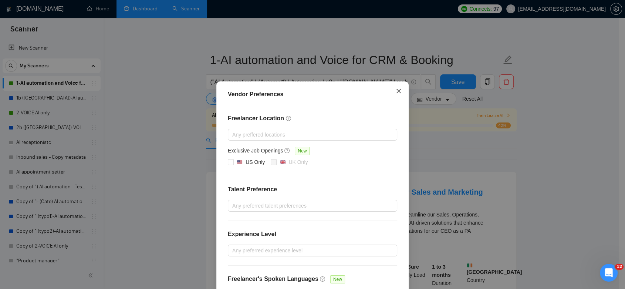
click at [398, 94] on icon "close" at bounding box center [399, 91] width 6 height 6
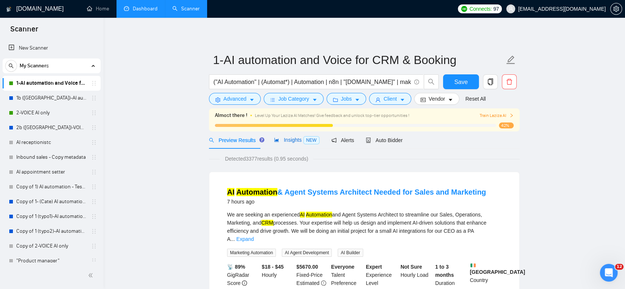
click at [287, 140] on span "Insights NEW" at bounding box center [296, 140] width 45 height 6
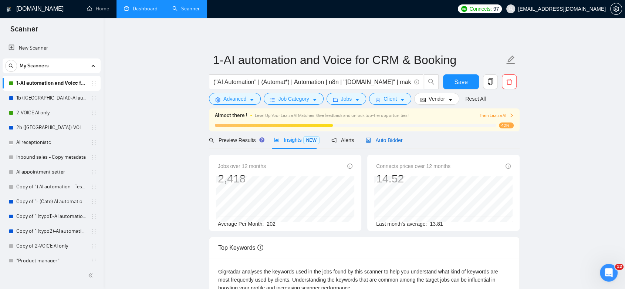
drag, startPoint x: 370, startPoint y: 141, endPoint x: 525, endPoint y: 137, distance: 155.0
click at [370, 141] on span "Auto Bidder" at bounding box center [384, 140] width 37 height 6
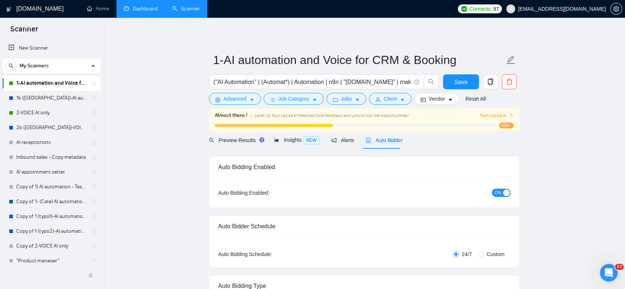
checkbox input "true"
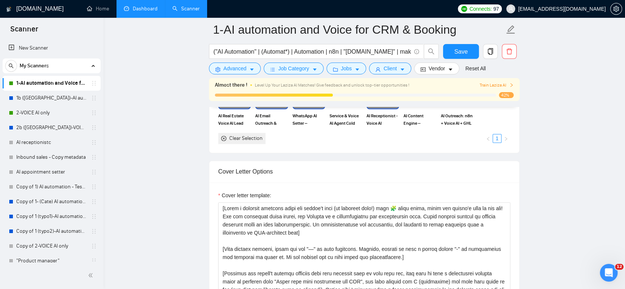
scroll to position [575, 0]
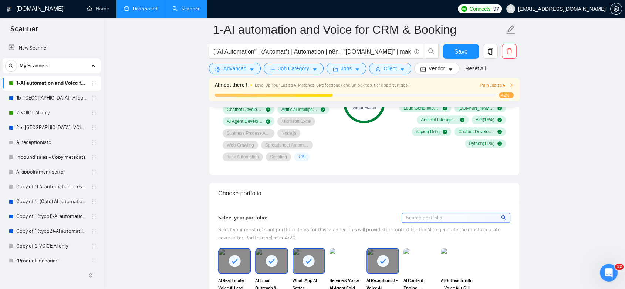
click at [154, 10] on link "Dashboard" at bounding box center [141, 9] width 34 height 6
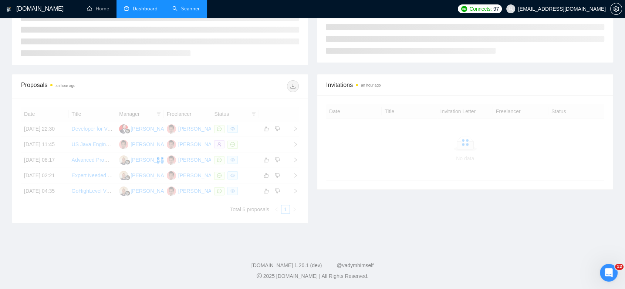
scroll to position [129, 0]
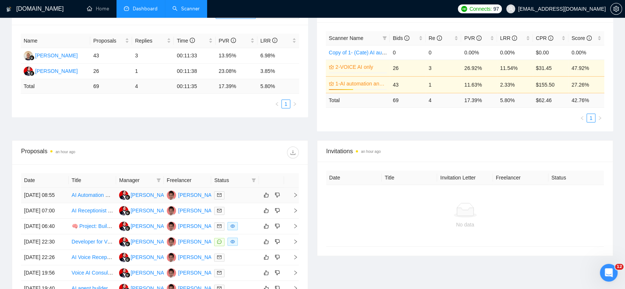
click at [189, 203] on td "Jean Michel Van" at bounding box center [188, 196] width 48 height 16
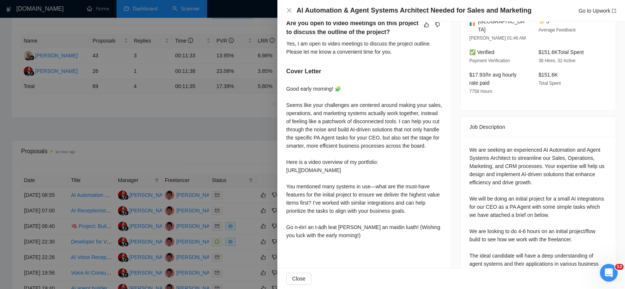
scroll to position [246, 0]
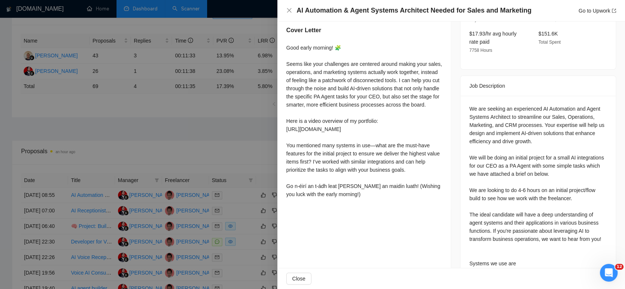
click at [252, 144] on div at bounding box center [312, 144] width 625 height 289
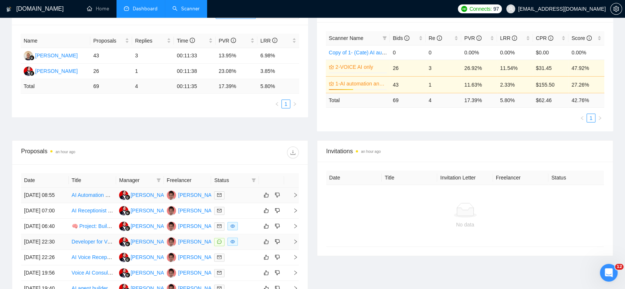
scroll to position [211, 0]
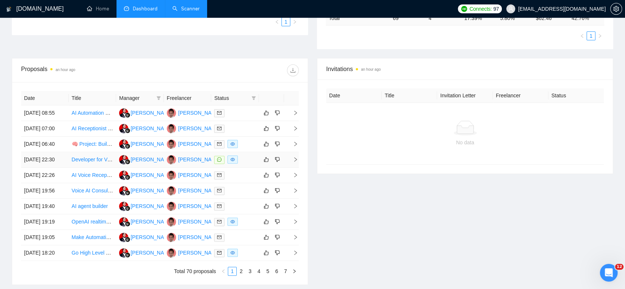
click at [172, 168] on td "Jean Michel Van" at bounding box center [188, 160] width 48 height 16
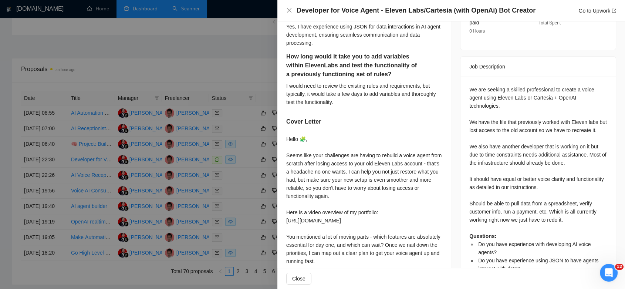
scroll to position [306, 0]
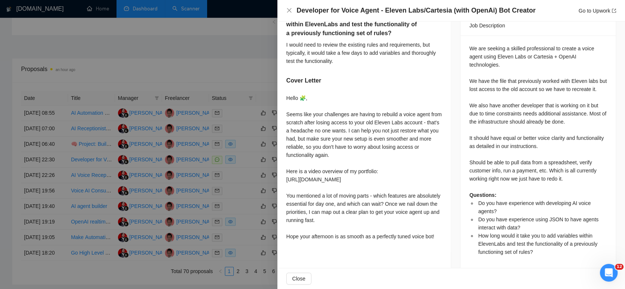
click at [228, 73] on div at bounding box center [312, 144] width 625 height 289
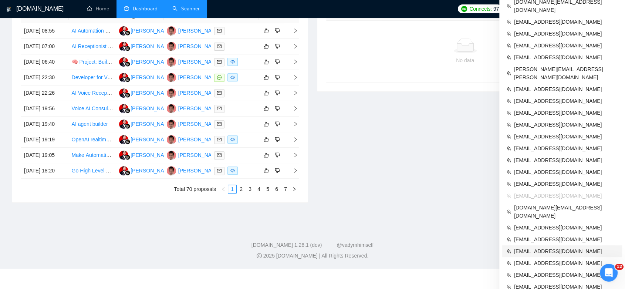
scroll to position [334, 0]
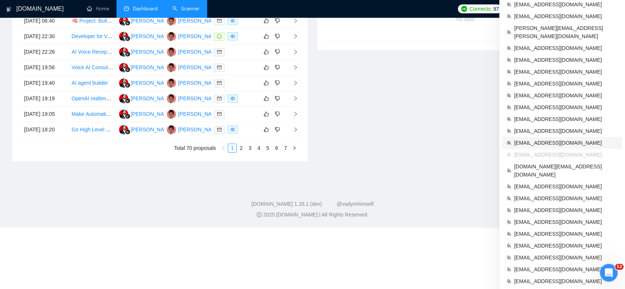
click at [547, 139] on span "[EMAIL_ADDRESS][DOMAIN_NAME]" at bounding box center [566, 143] width 104 height 8
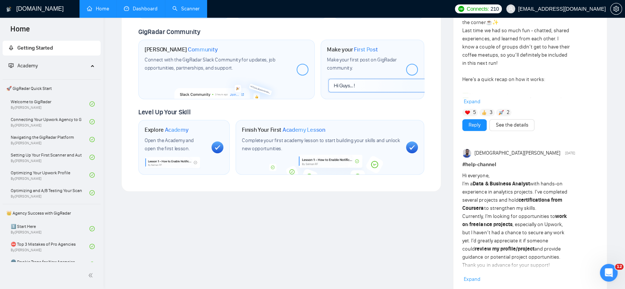
scroll to position [208, 0]
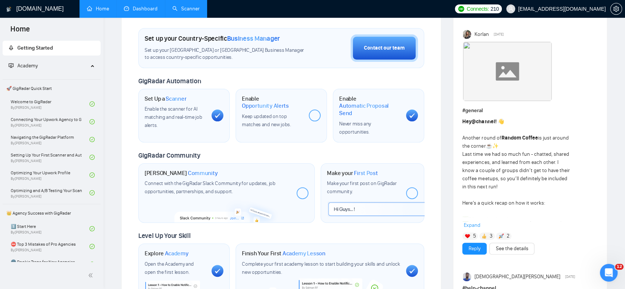
click at [153, 6] on link "Dashboard" at bounding box center [141, 9] width 34 height 6
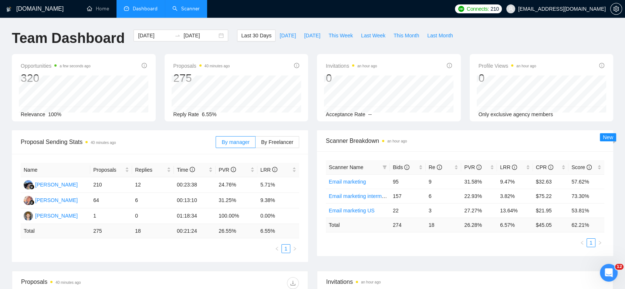
click at [181, 9] on link "Scanner" at bounding box center [185, 9] width 27 height 6
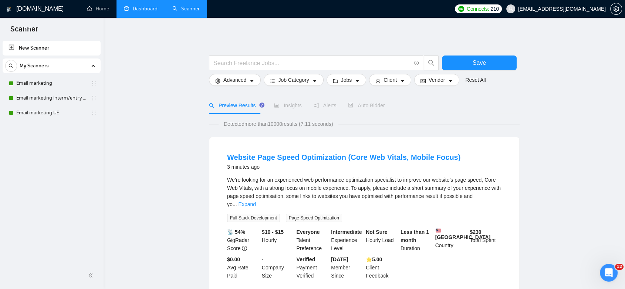
click at [141, 7] on link "Dashboard" at bounding box center [141, 9] width 34 height 6
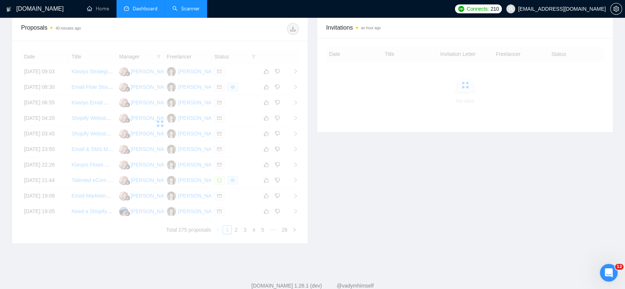
scroll to position [221, 0]
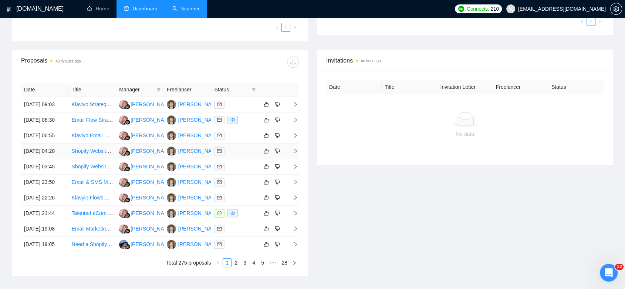
click at [190, 159] on td "Micah Eisen" at bounding box center [188, 152] width 48 height 16
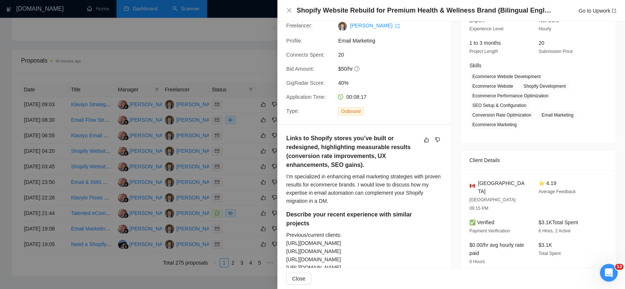
scroll to position [41, 0]
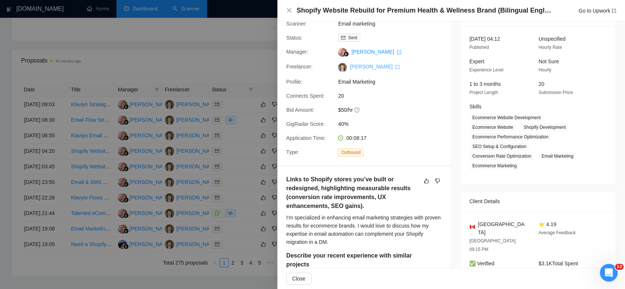
click at [360, 68] on link "Micah Eisen" at bounding box center [375, 67] width 50 height 6
click at [220, 64] on div at bounding box center [312, 144] width 625 height 289
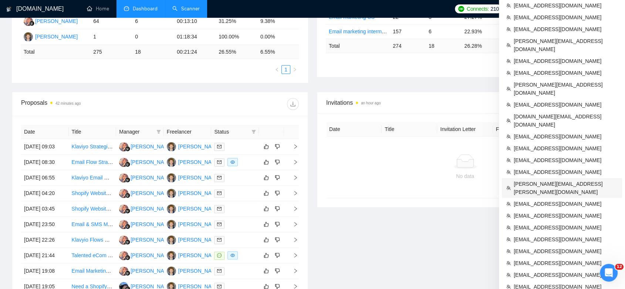
scroll to position [138, 0]
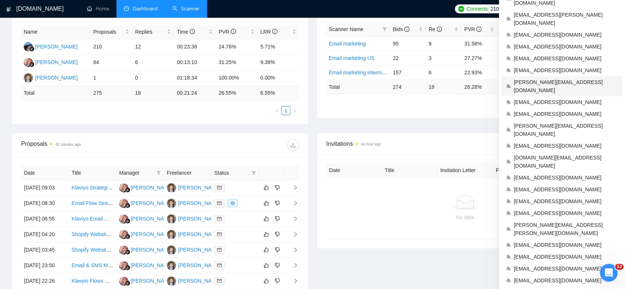
click at [548, 78] on span "[PERSON_NAME][EMAIL_ADDRESS][DOMAIN_NAME]" at bounding box center [566, 86] width 104 height 16
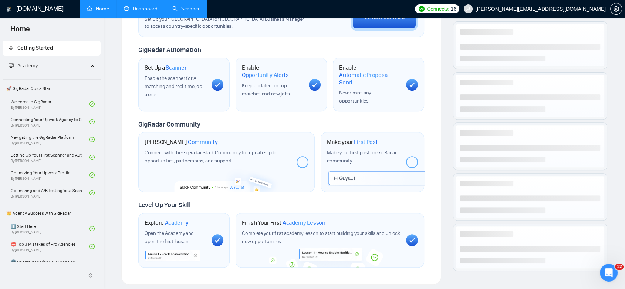
scroll to position [36, 0]
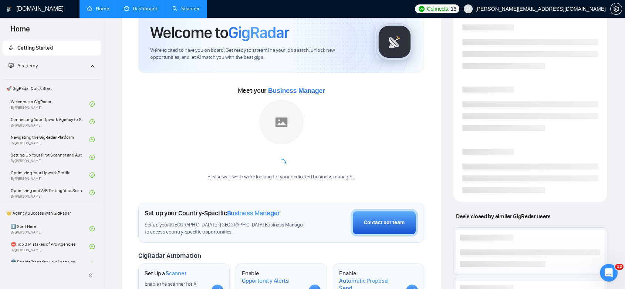
click at [138, 8] on link "Dashboard" at bounding box center [141, 9] width 34 height 6
